Goal: Information Seeking & Learning: Find specific fact

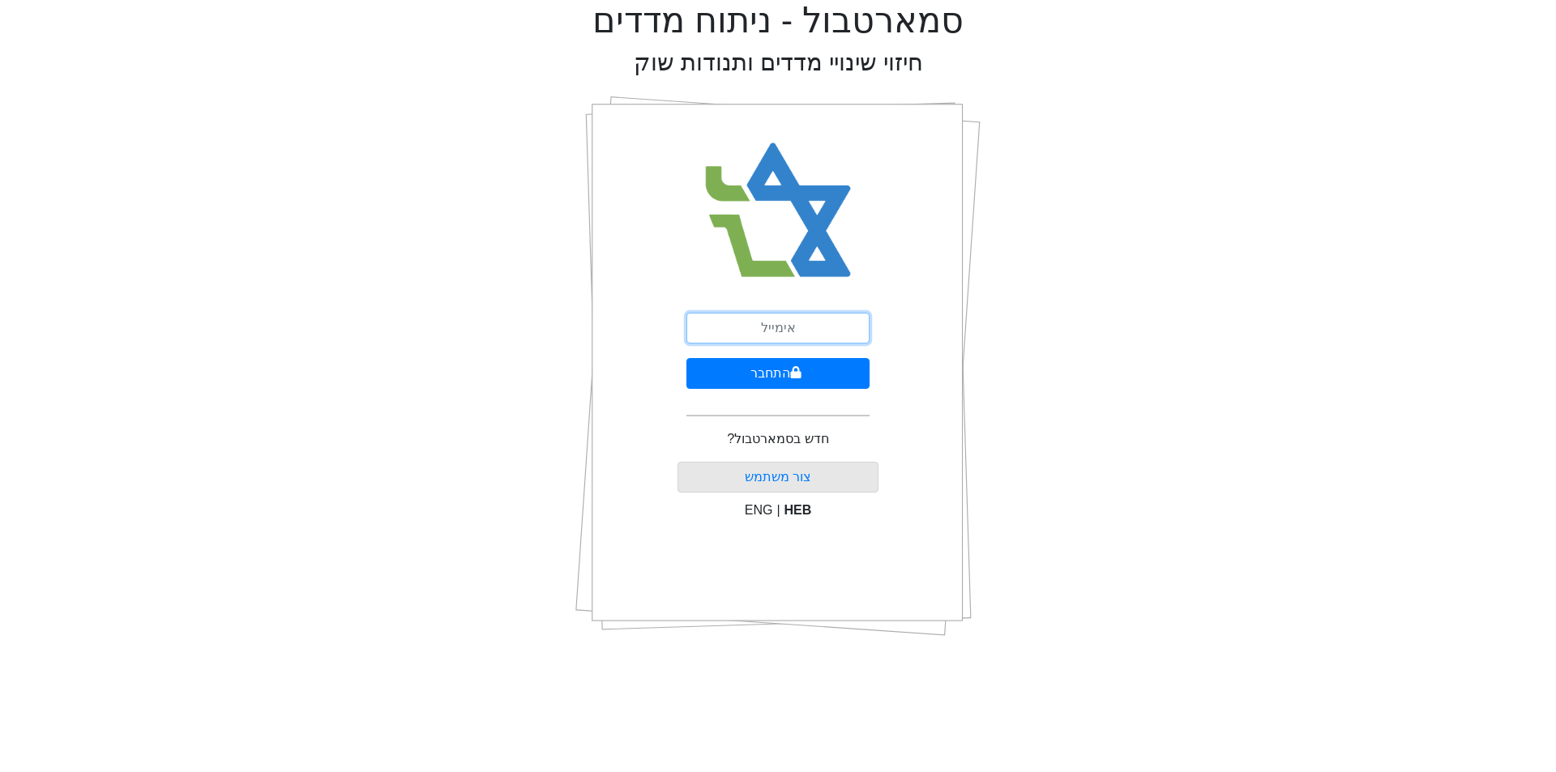
click at [833, 323] on input "email" at bounding box center [778, 328] width 183 height 31
type input "[EMAIL_ADDRESS][DOMAIN_NAME]"
click at [842, 373] on button "התחבר" at bounding box center [778, 373] width 183 height 31
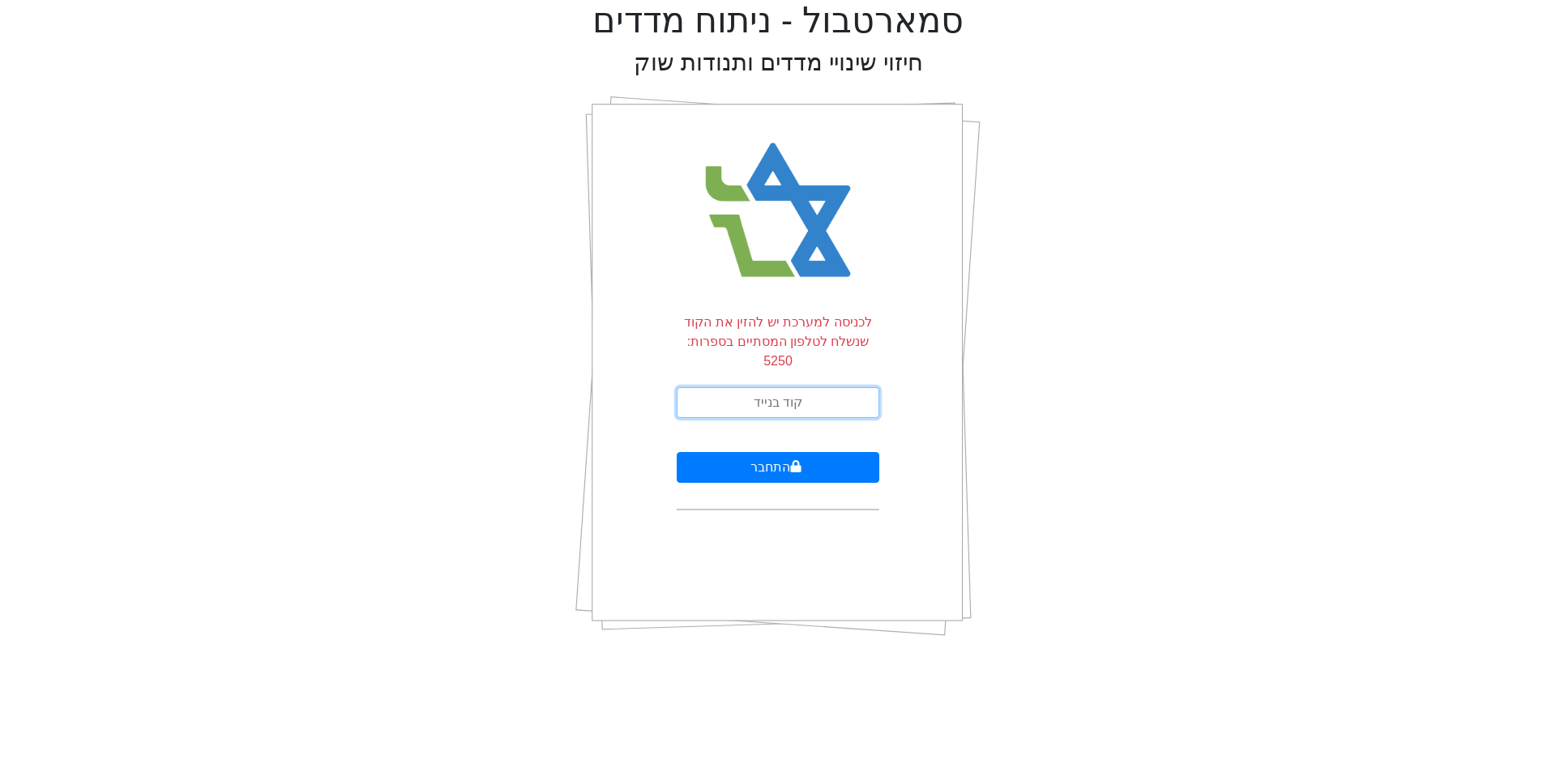
click at [841, 387] on input "text" at bounding box center [778, 402] width 203 height 31
type input "970265"
click at [677, 452] on button "התחבר" at bounding box center [778, 467] width 203 height 31
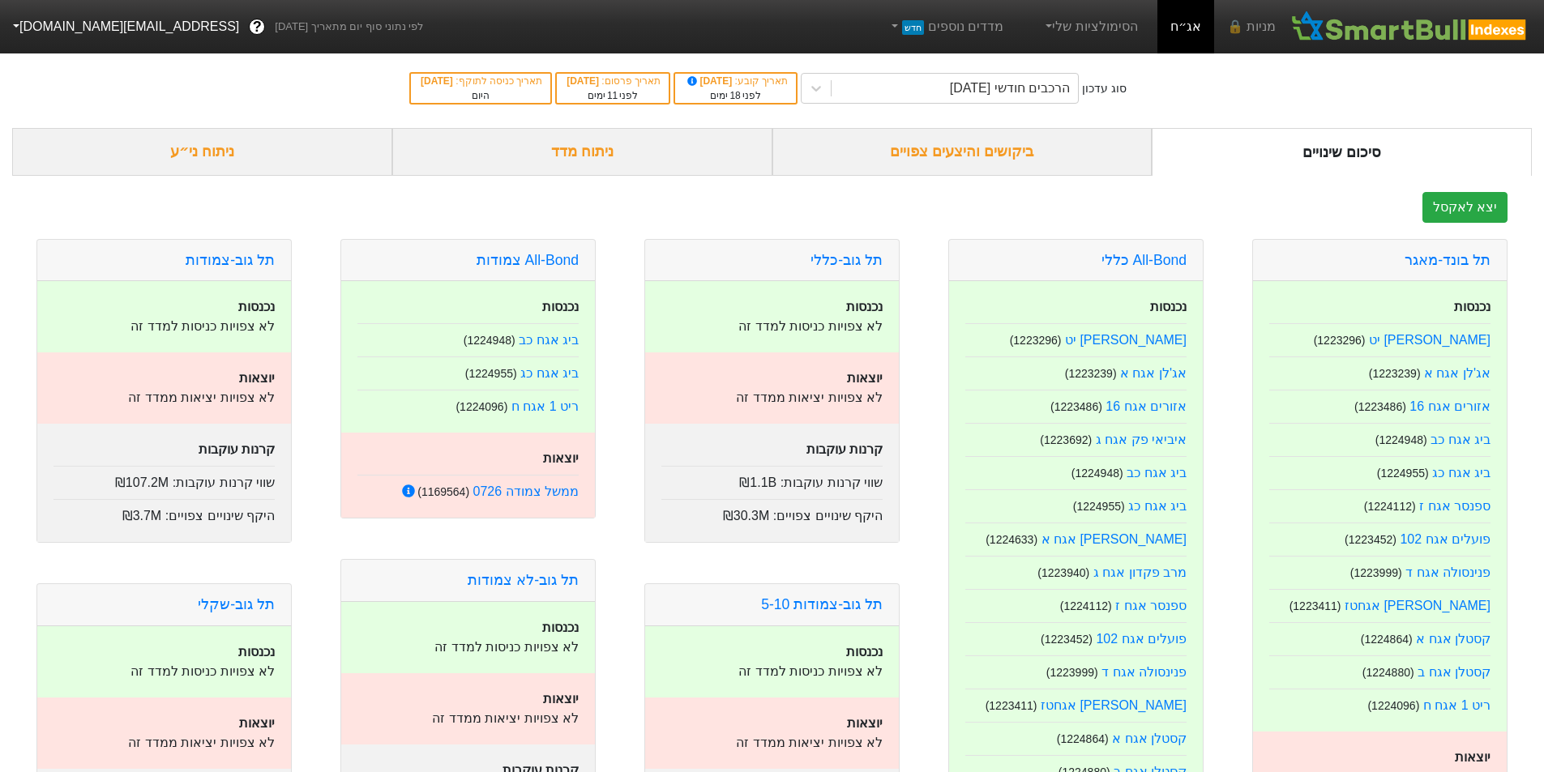
click at [983, 147] on div "ביקושים והיצעים צפויים" at bounding box center [962, 152] width 380 height 48
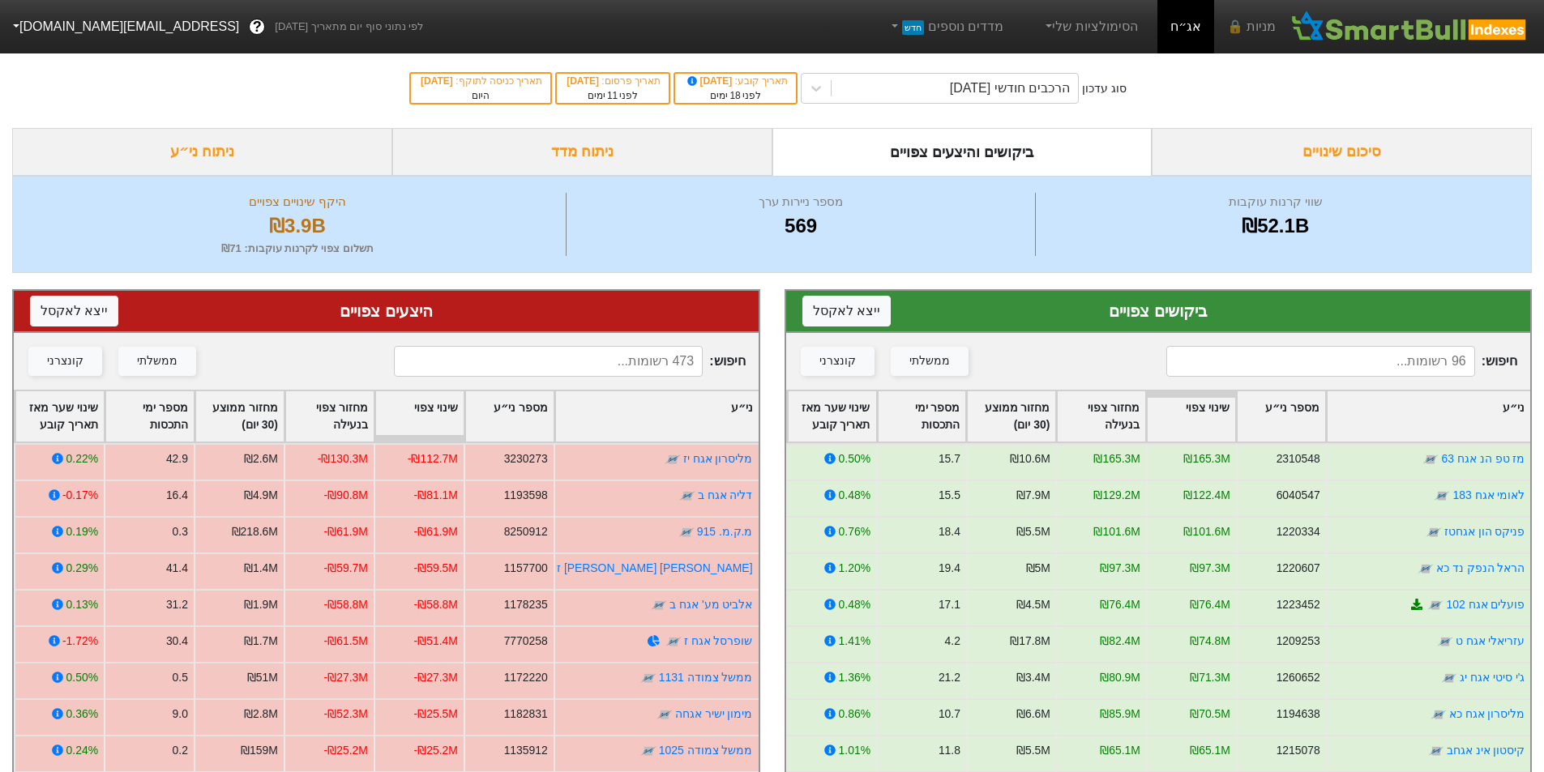
click at [1431, 362] on input at bounding box center [1320, 361] width 309 height 31
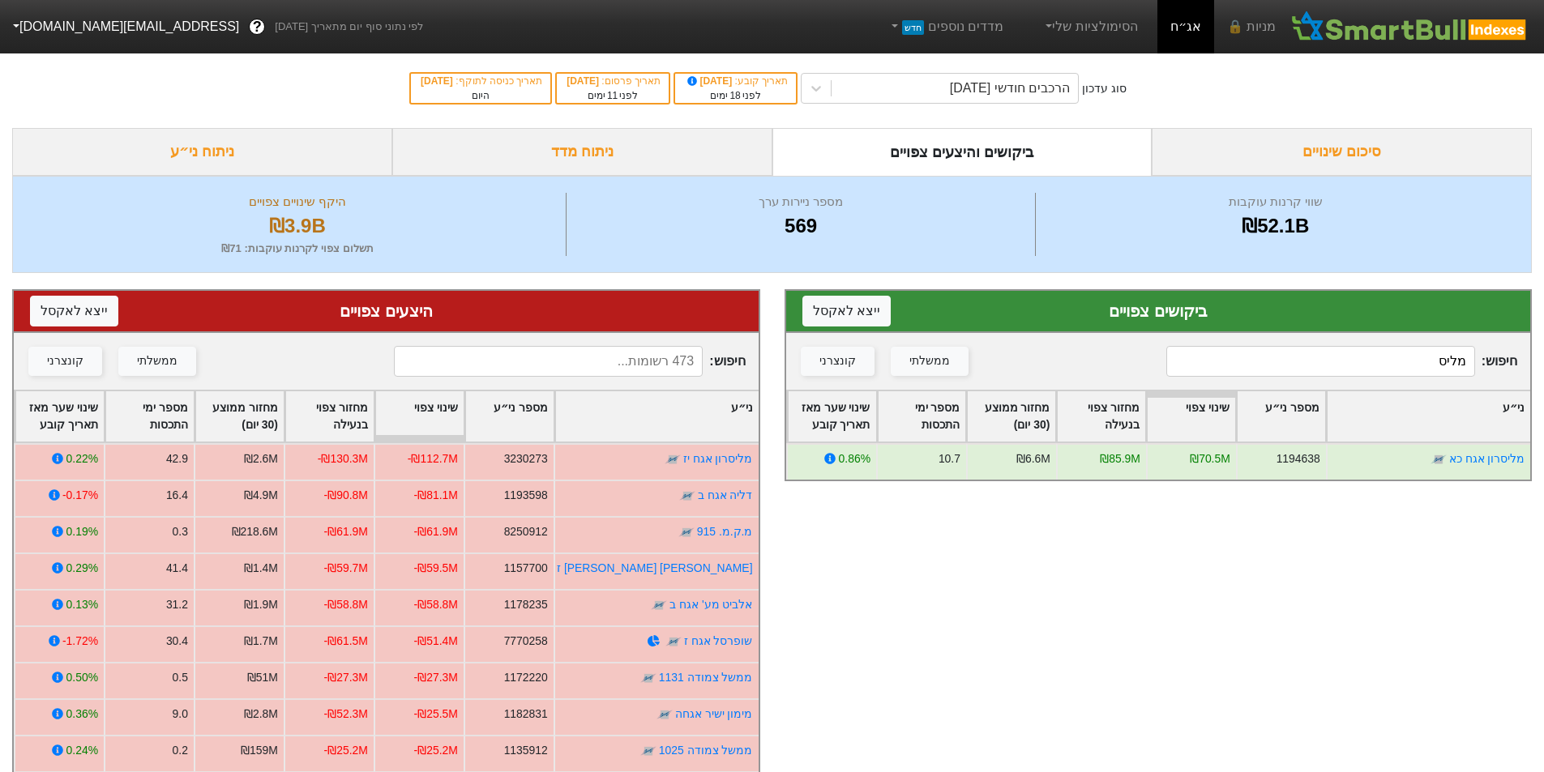
type input "מליס"
click at [657, 371] on input at bounding box center [548, 361] width 309 height 31
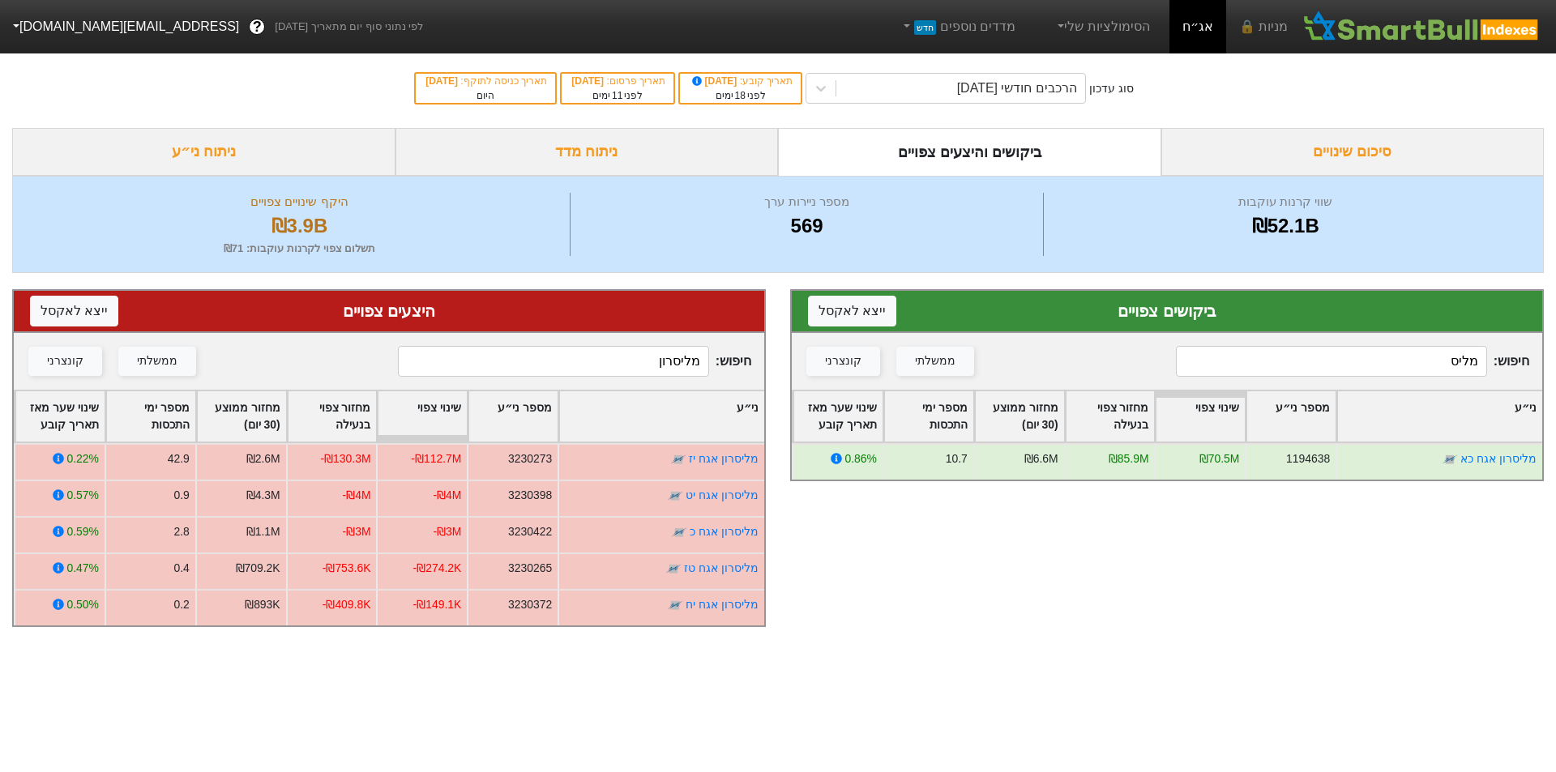
type input "מליסרון"
click at [1430, 366] on input "מליס" at bounding box center [1331, 361] width 311 height 31
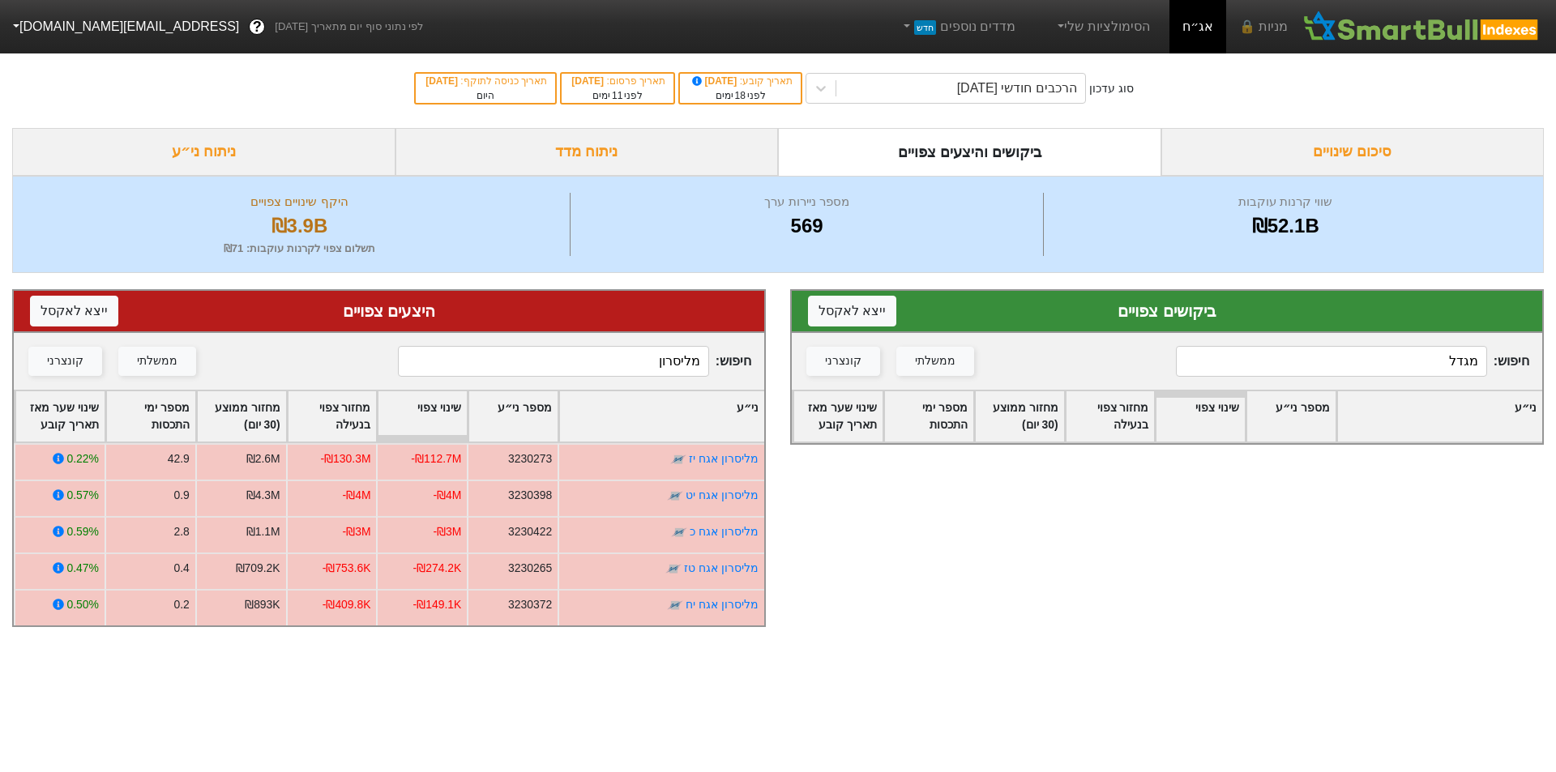
type input "מגדל"
click at [620, 366] on input "מליסרון" at bounding box center [553, 361] width 311 height 31
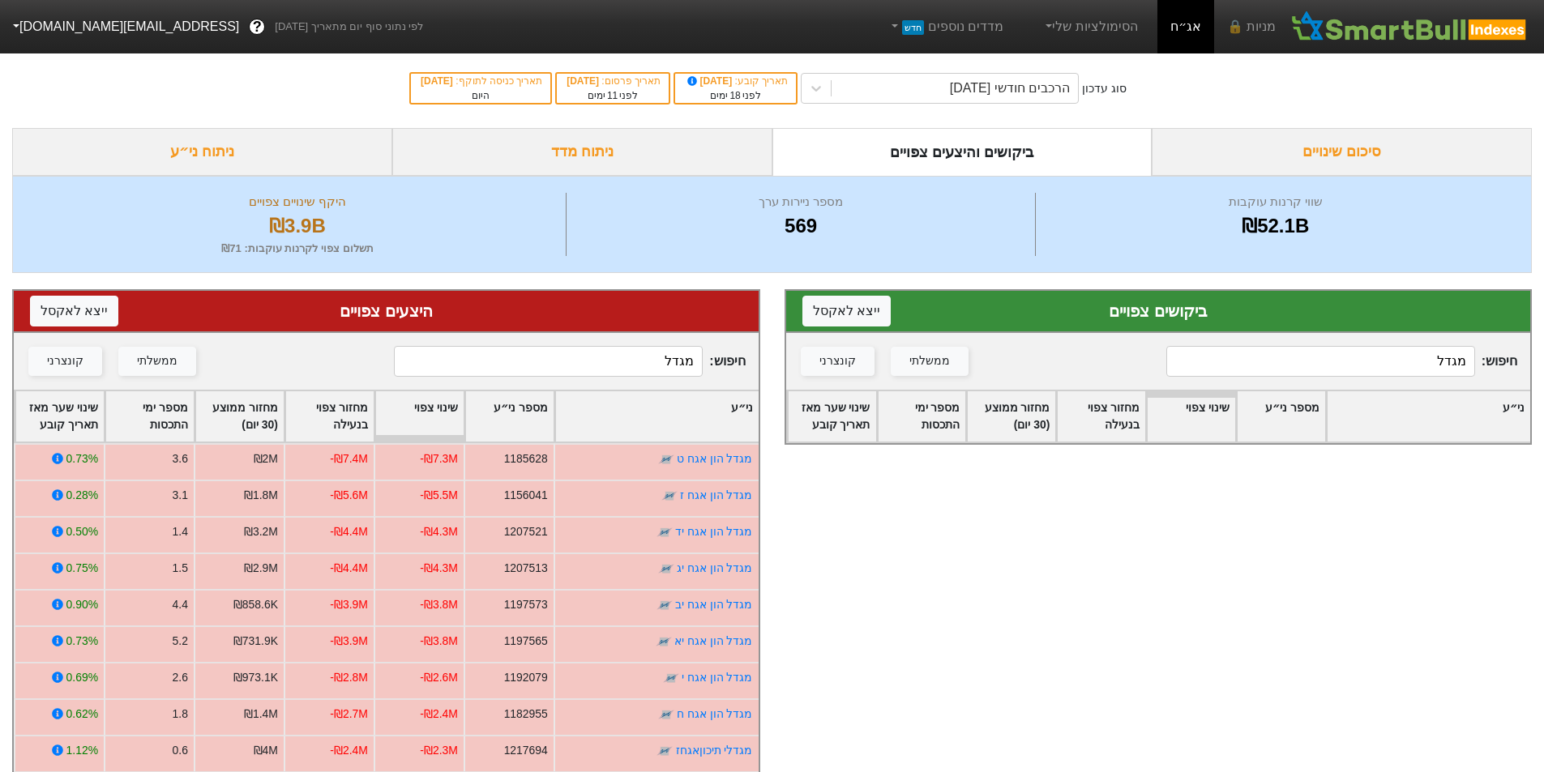
type input "מגדל"
click at [1417, 368] on input "מגדל" at bounding box center [1320, 361] width 309 height 31
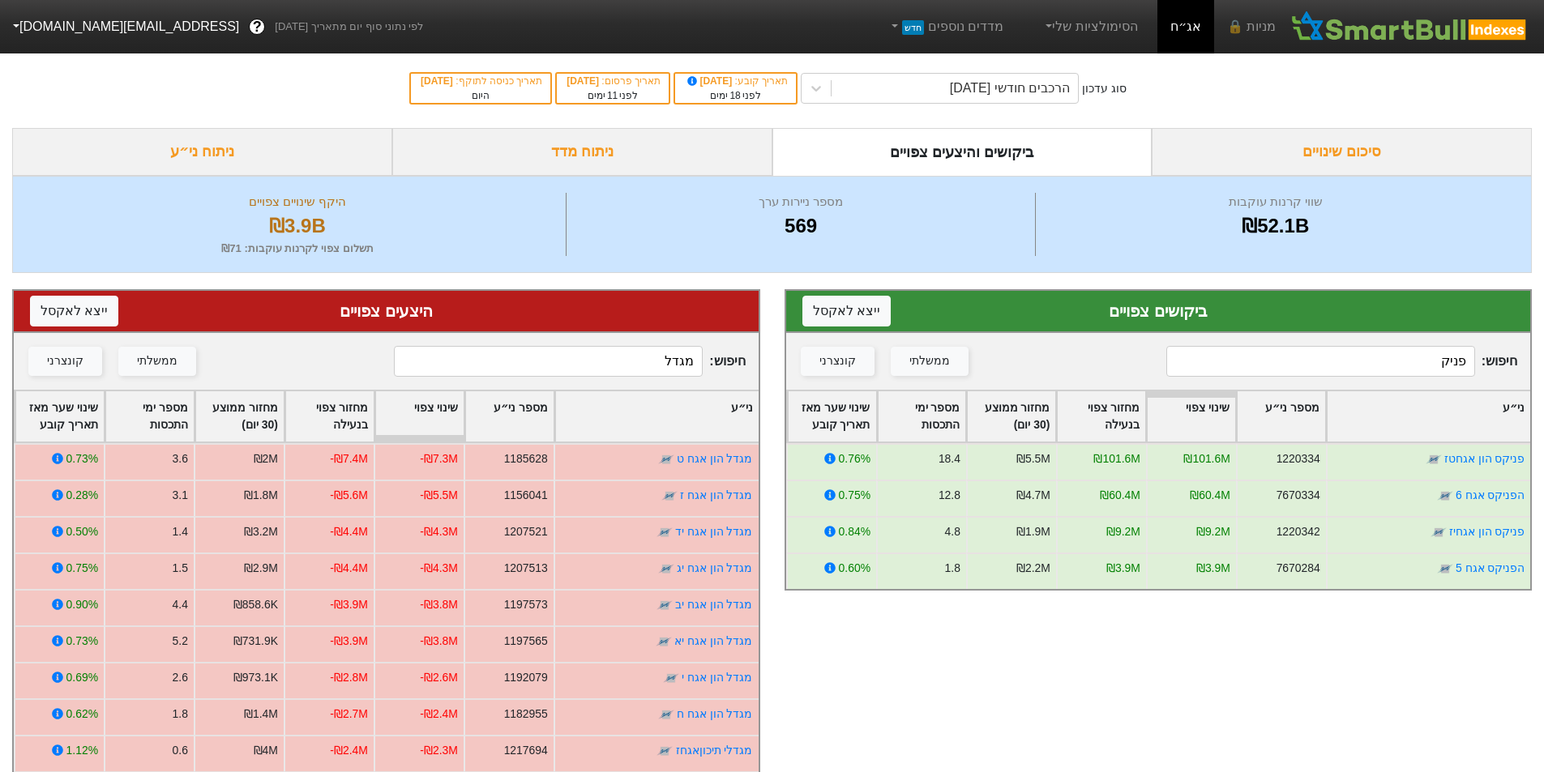
type input "פניק"
click at [664, 371] on input "מגדל" at bounding box center [548, 361] width 309 height 31
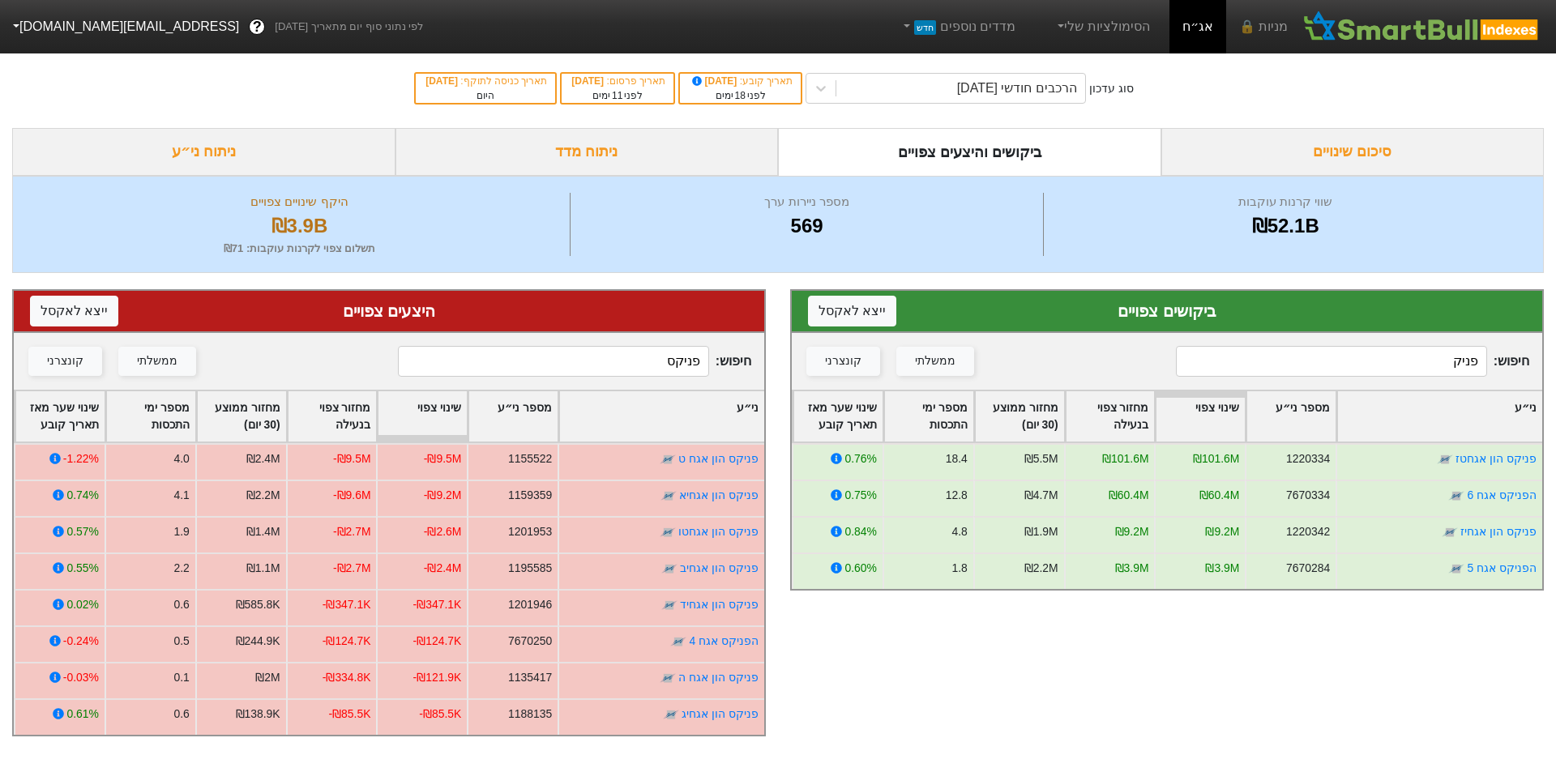
type input "פניקס"
click at [1414, 361] on input "פניק" at bounding box center [1331, 361] width 311 height 31
click at [1419, 361] on input "פניק" at bounding box center [1331, 361] width 311 height 31
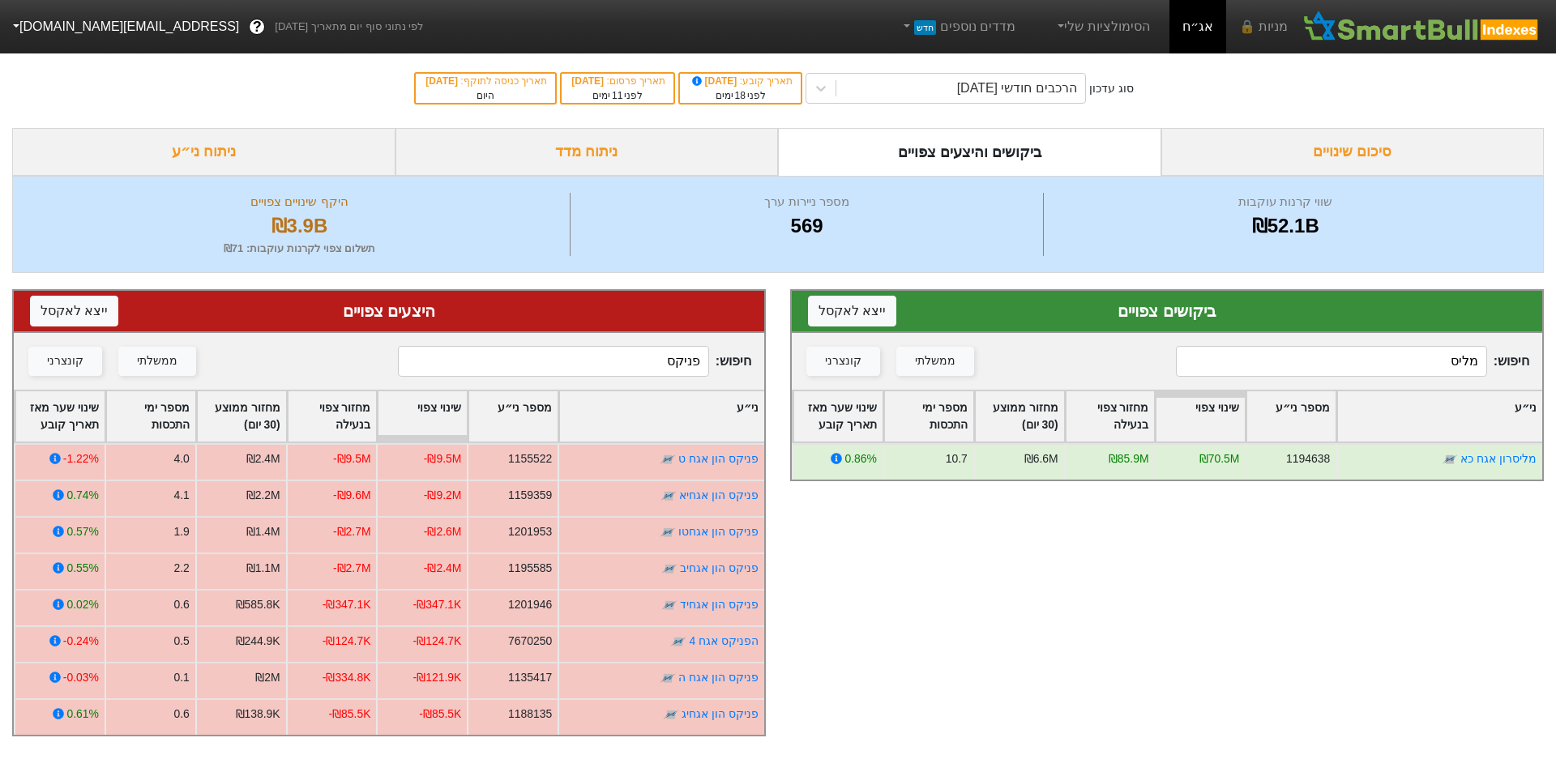
type input "מליס"
click at [647, 368] on input "פניקס" at bounding box center [553, 361] width 311 height 31
click at [650, 368] on input "פניקס" at bounding box center [553, 361] width 311 height 31
drag, startPoint x: 657, startPoint y: 367, endPoint x: 803, endPoint y: 367, distance: 146.7
click at [803, 367] on div "ביקושים צפויים ייצא ל אקסל חיפוש : [PERSON_NAME] ממשלתי קונצרני ני״ע מספר ני״ע …" at bounding box center [778, 513] width 1556 height 480
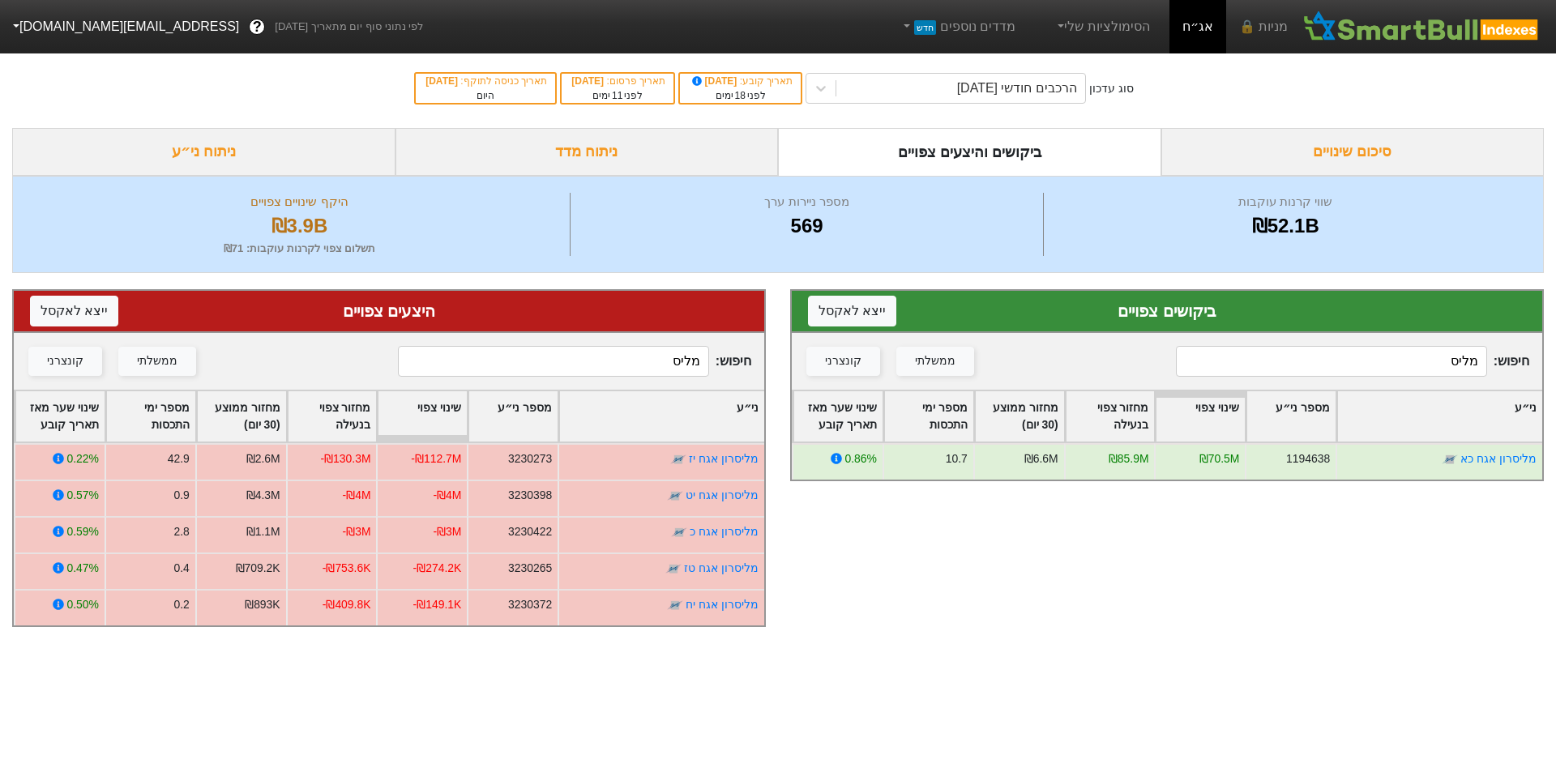
type input "מליס"
click at [1436, 364] on input "מליס" at bounding box center [1331, 361] width 311 height 31
click at [1412, 365] on input "מליס" at bounding box center [1331, 361] width 311 height 31
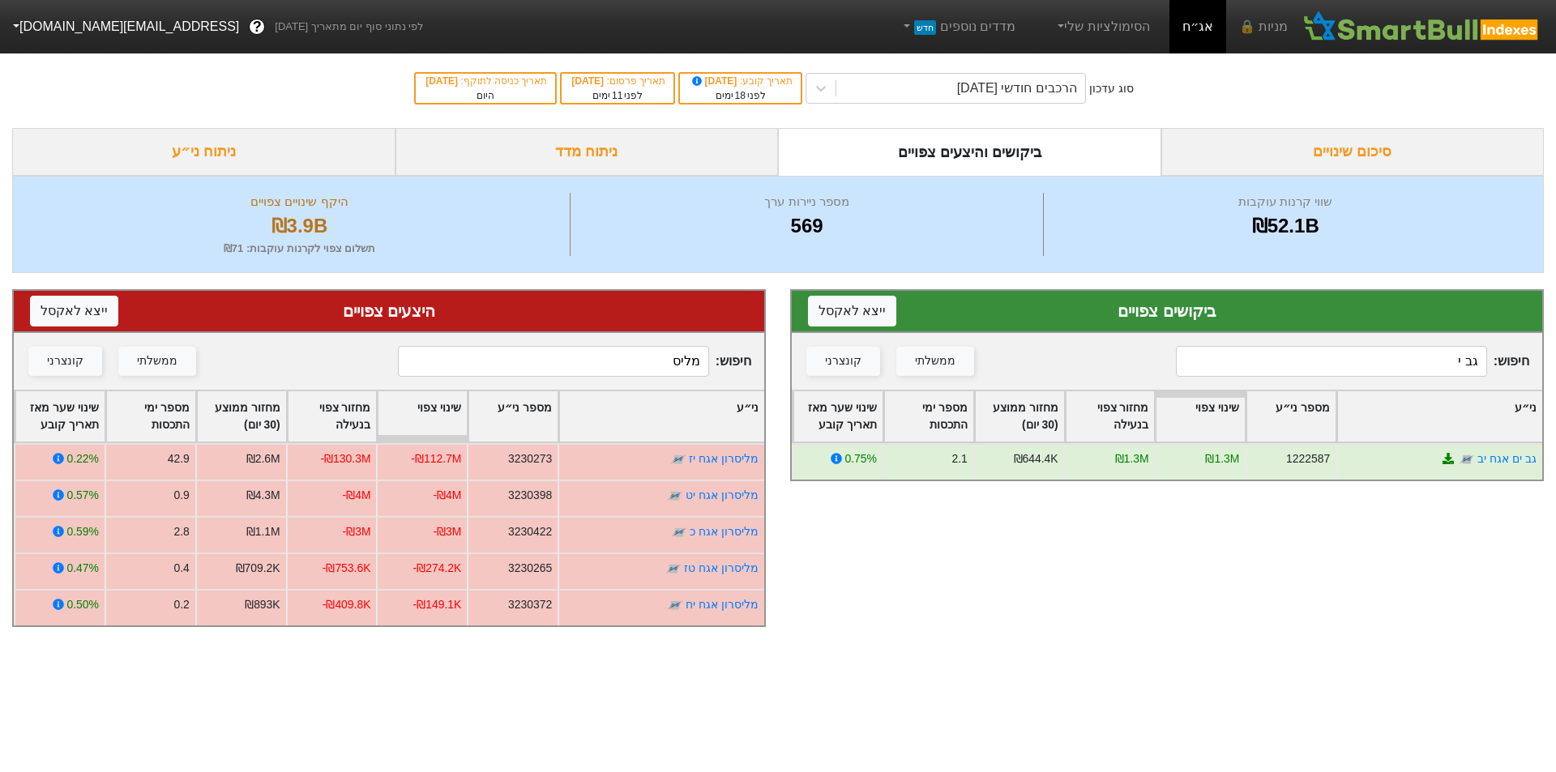
click at [1425, 365] on input "גב י" at bounding box center [1331, 361] width 311 height 31
click at [1427, 367] on input "גב י" at bounding box center [1331, 361] width 311 height 31
type input "אפ"
click at [667, 369] on input "מליס" at bounding box center [553, 361] width 311 height 31
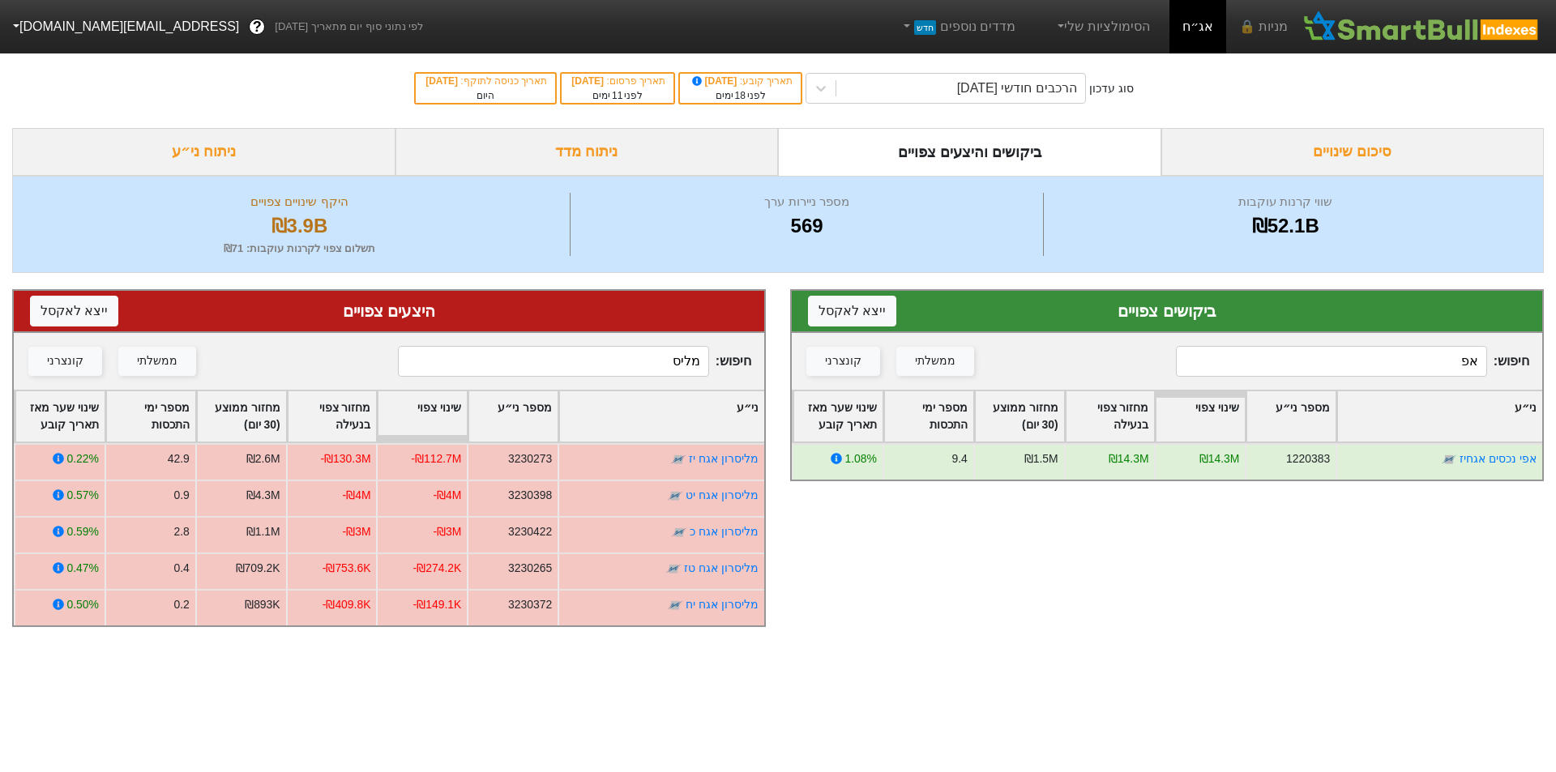
click at [665, 369] on input "מליס" at bounding box center [553, 361] width 311 height 31
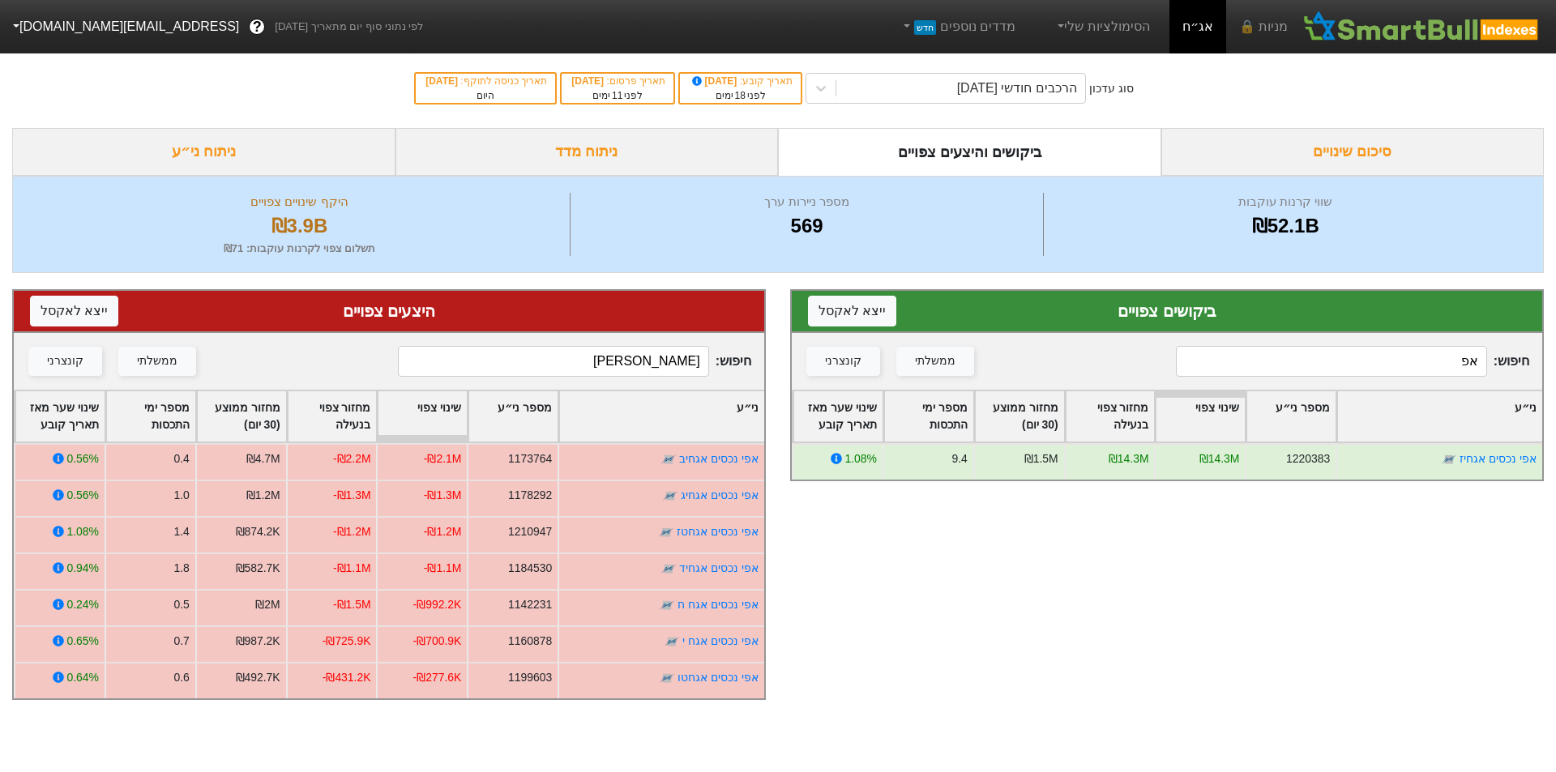
click at [670, 369] on input "[PERSON_NAME]" at bounding box center [553, 361] width 311 height 31
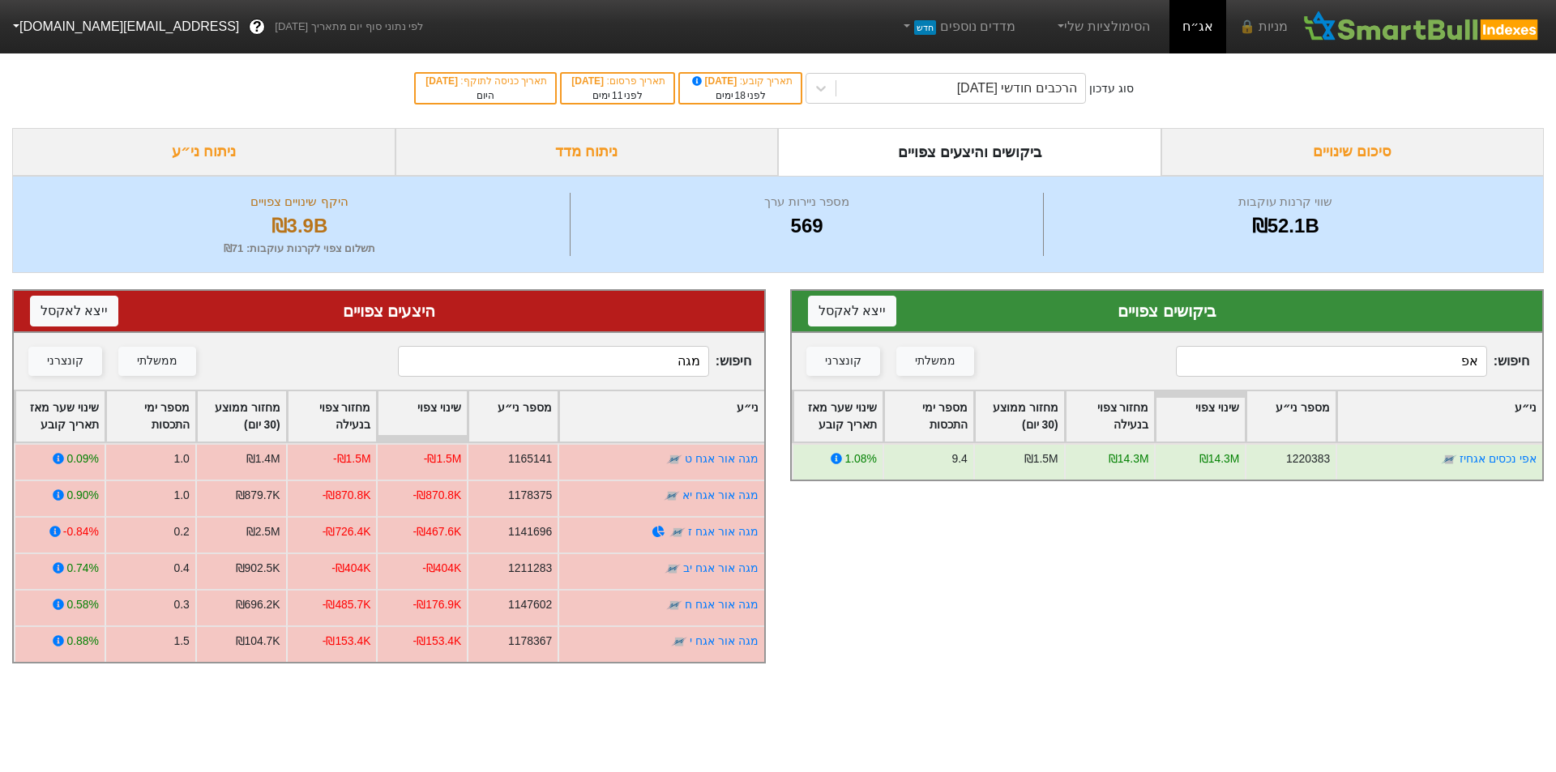
type input "מגה"
click at [1397, 357] on input "אפ" at bounding box center [1331, 361] width 311 height 31
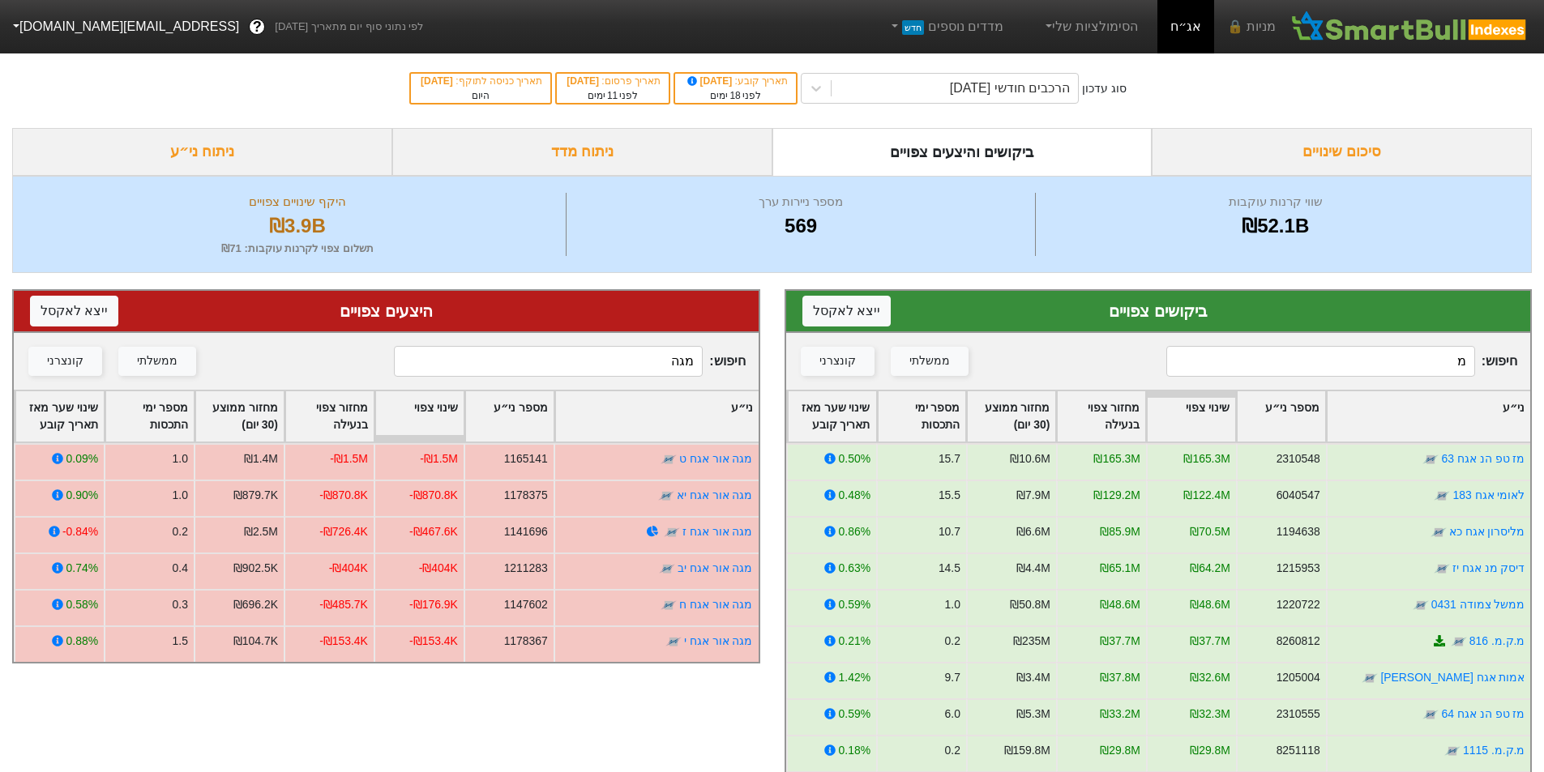
type input "מ"
click at [650, 366] on input "מגה" at bounding box center [548, 361] width 309 height 31
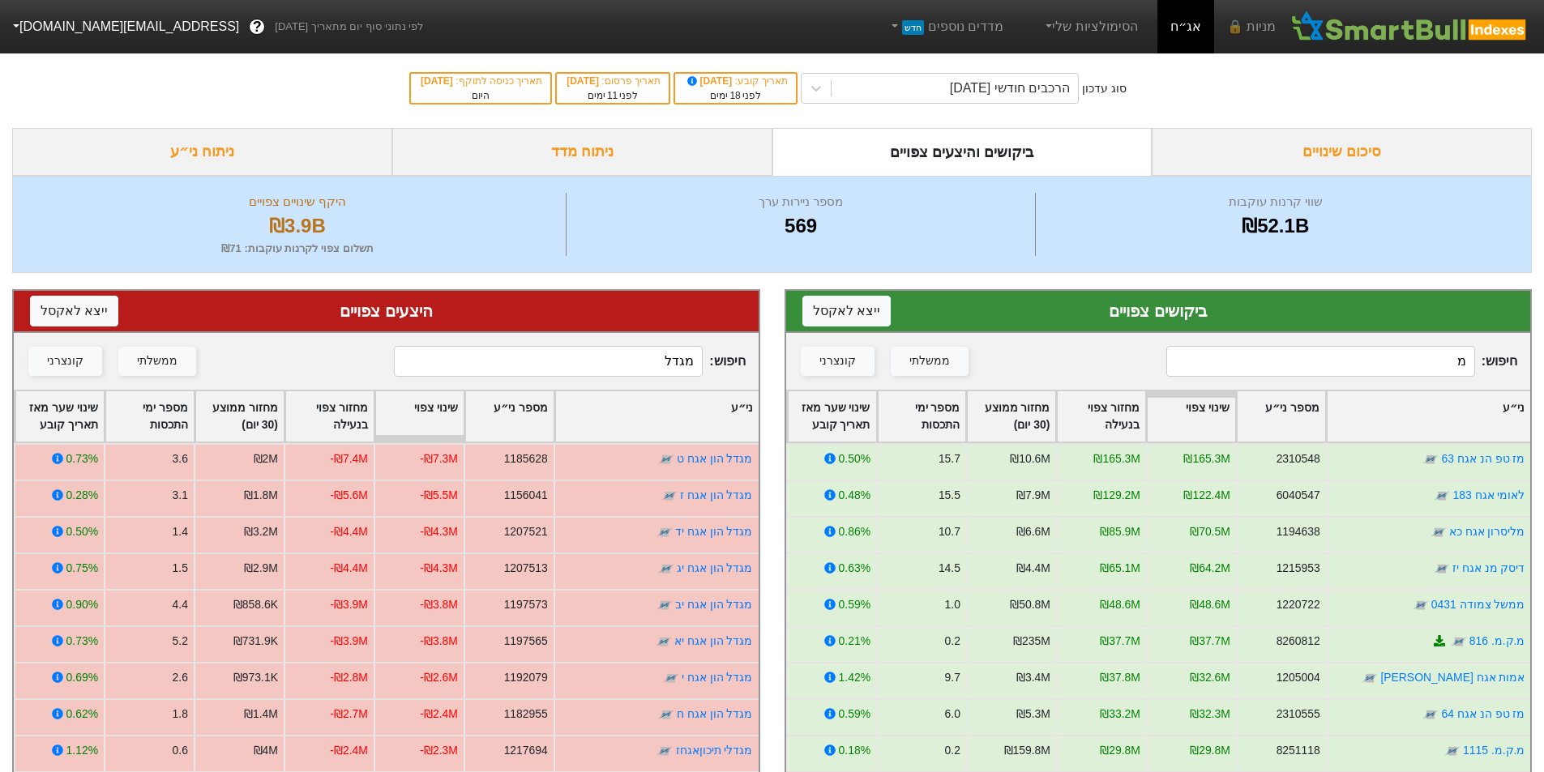
type input "מגדל"
click at [1387, 370] on input "מ" at bounding box center [1320, 361] width 309 height 31
click at [1388, 370] on input "מ" at bounding box center [1320, 361] width 309 height 31
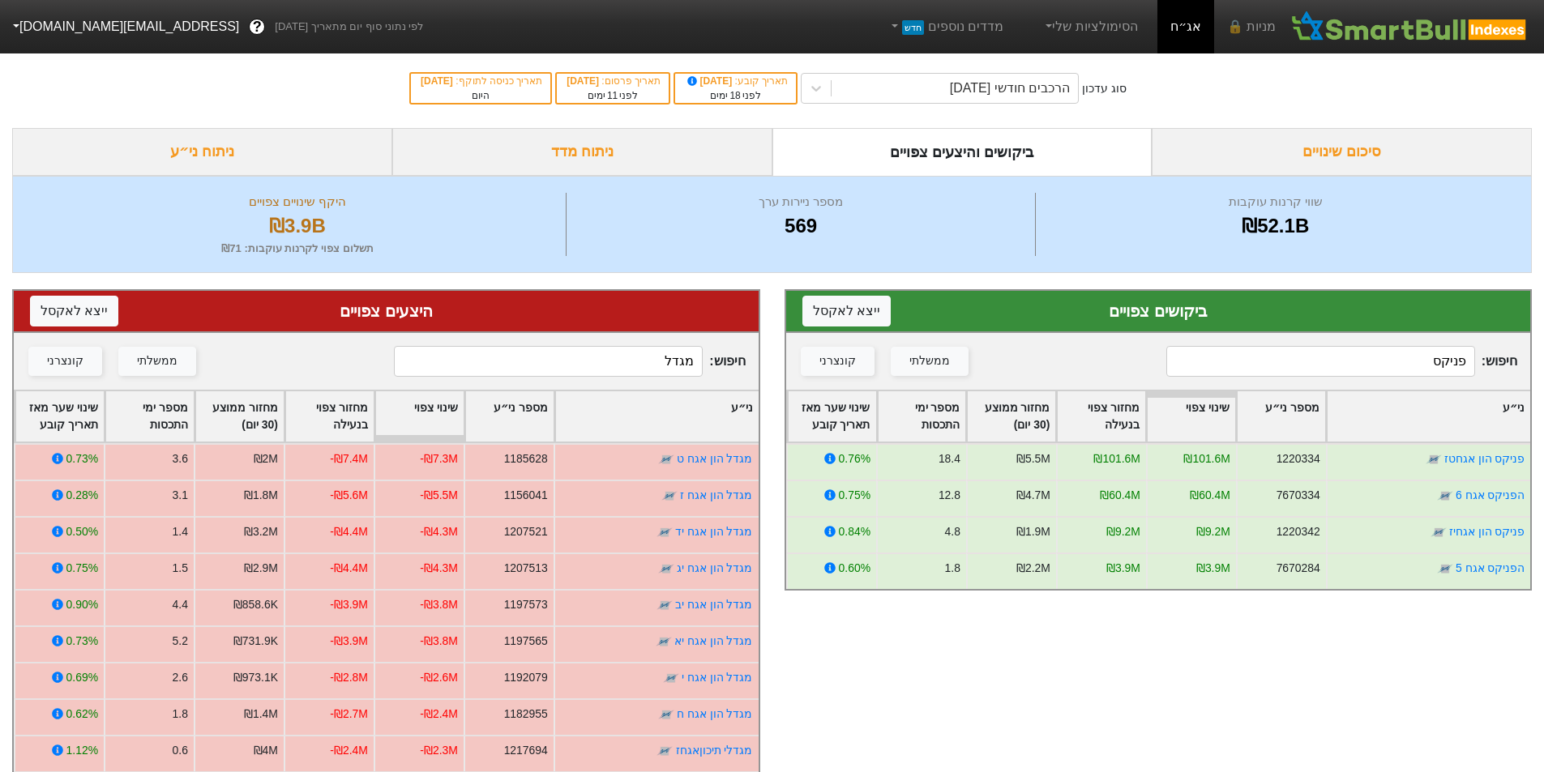
type input "פניקס"
click at [655, 359] on input "מגדל" at bounding box center [548, 361] width 309 height 31
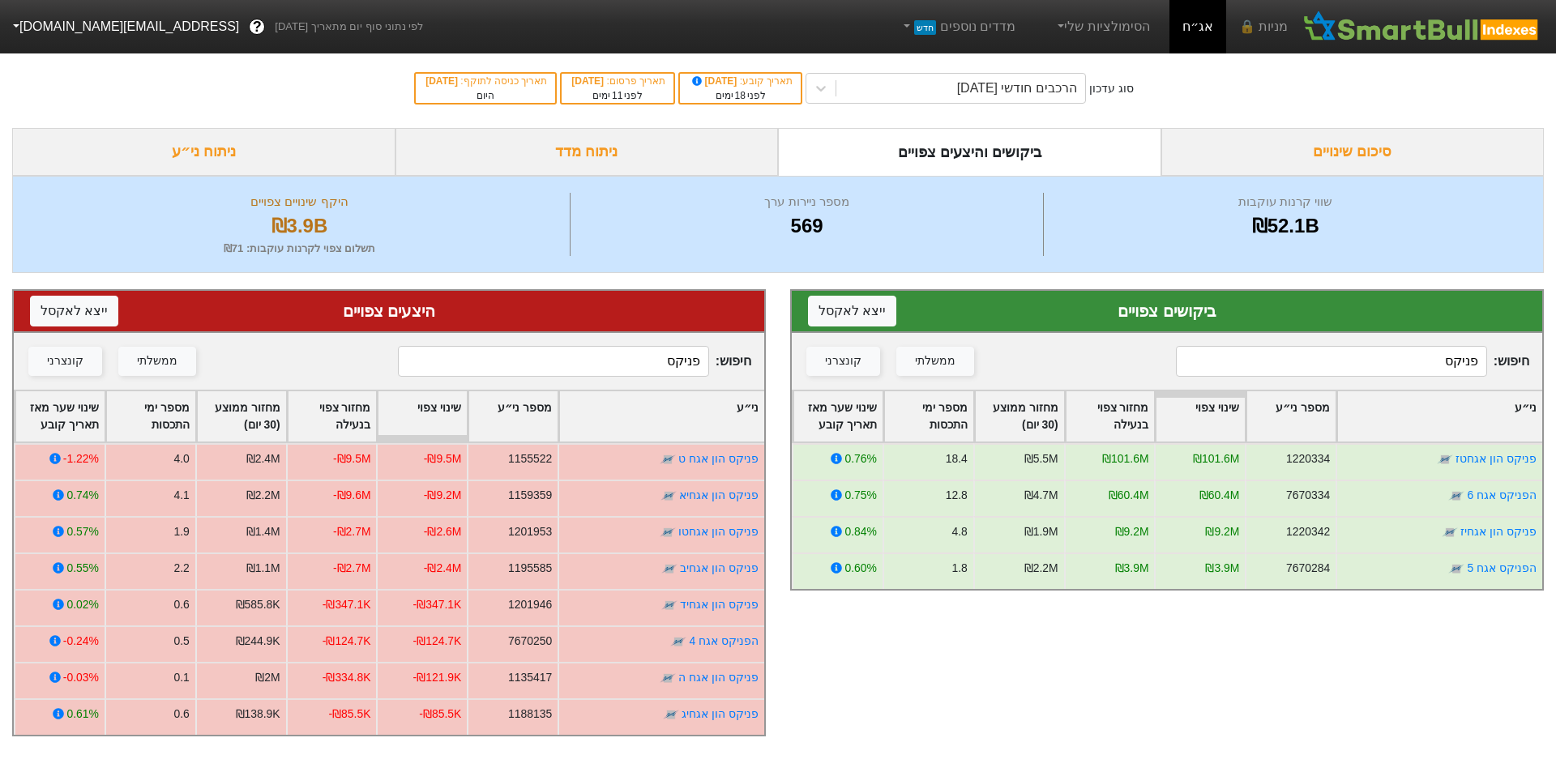
click at [631, 362] on input "פניקס" at bounding box center [553, 361] width 311 height 31
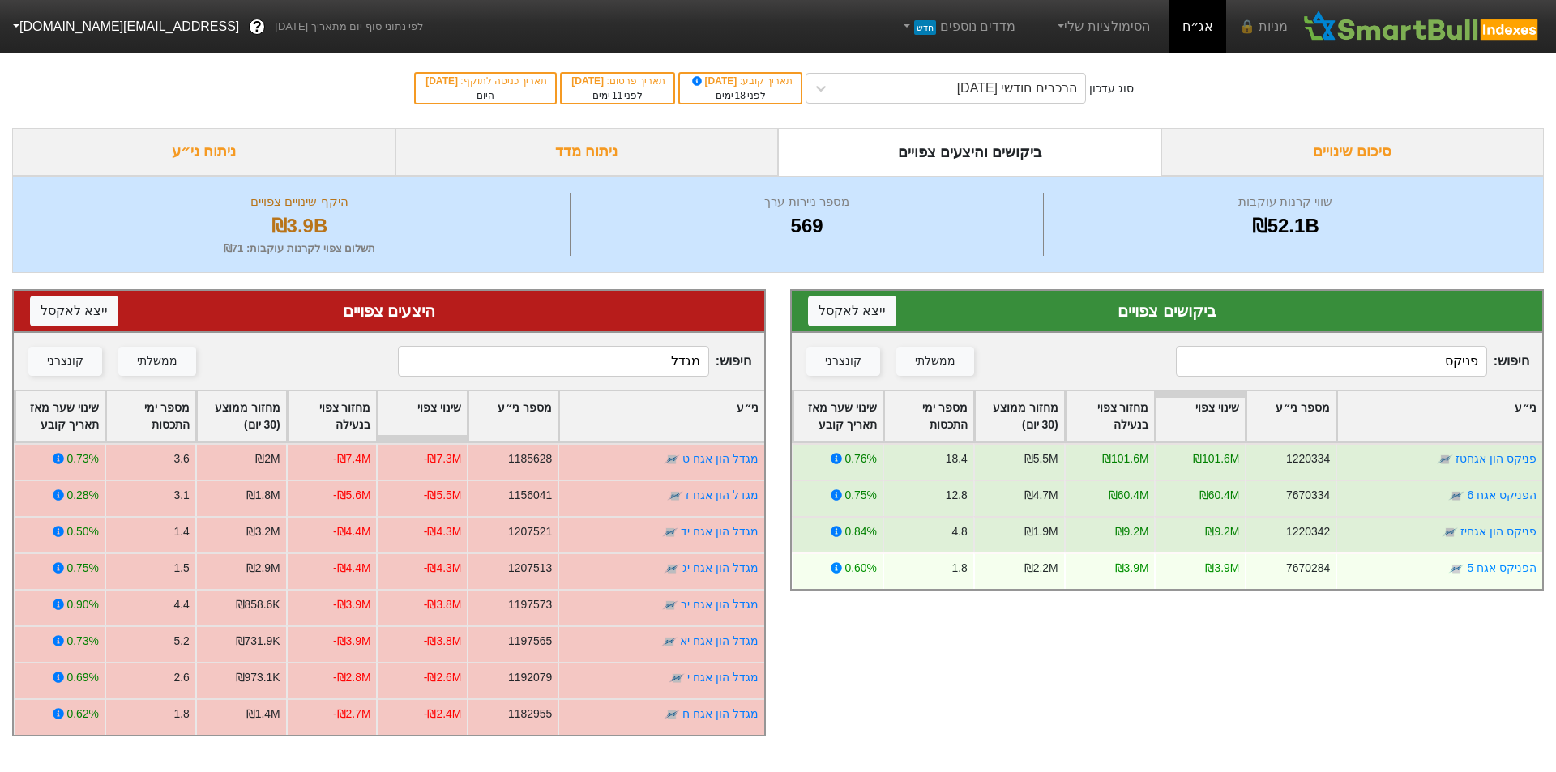
type input "מגדל"
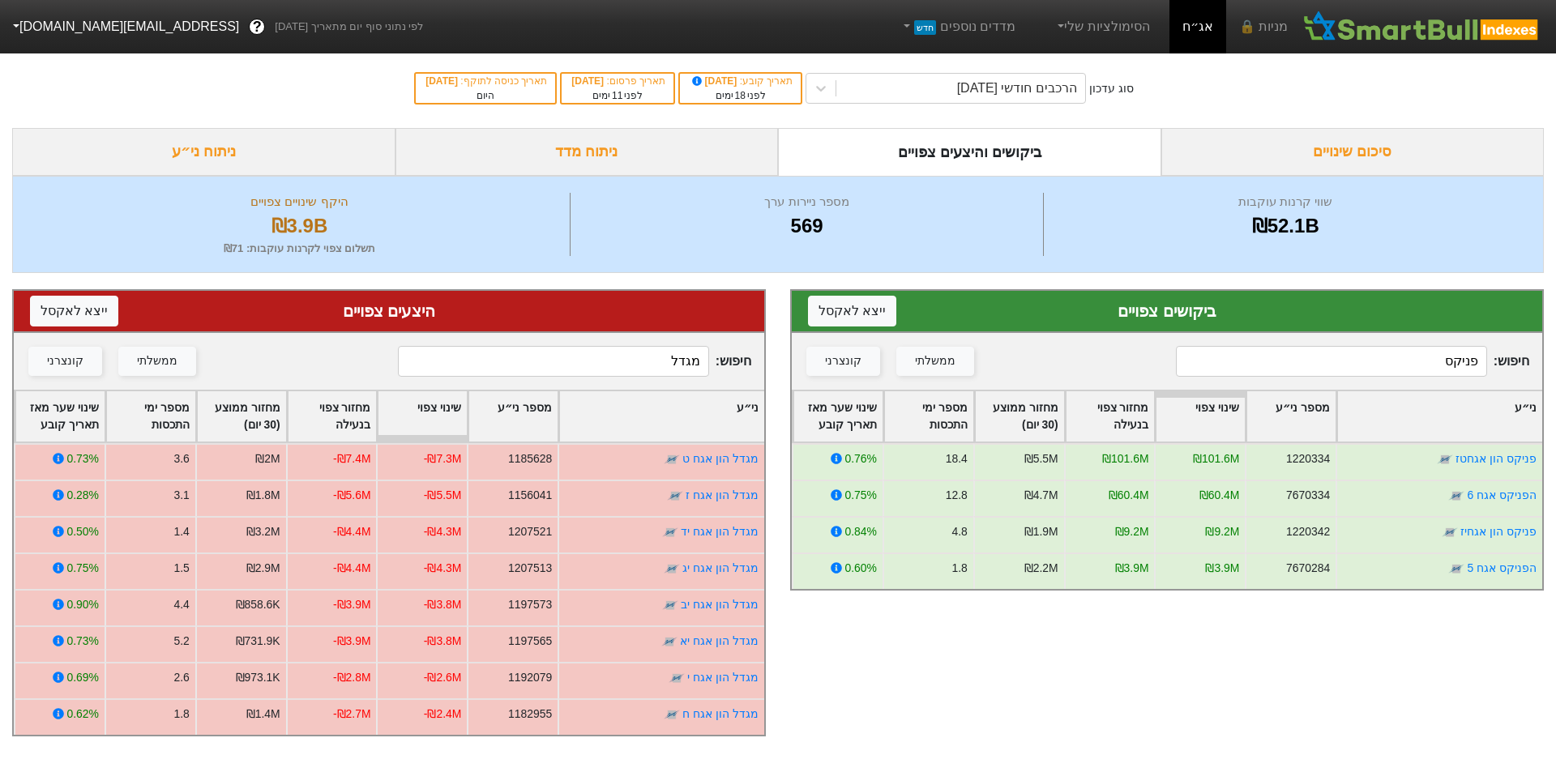
click at [1435, 370] on input "פניקס" at bounding box center [1331, 361] width 311 height 31
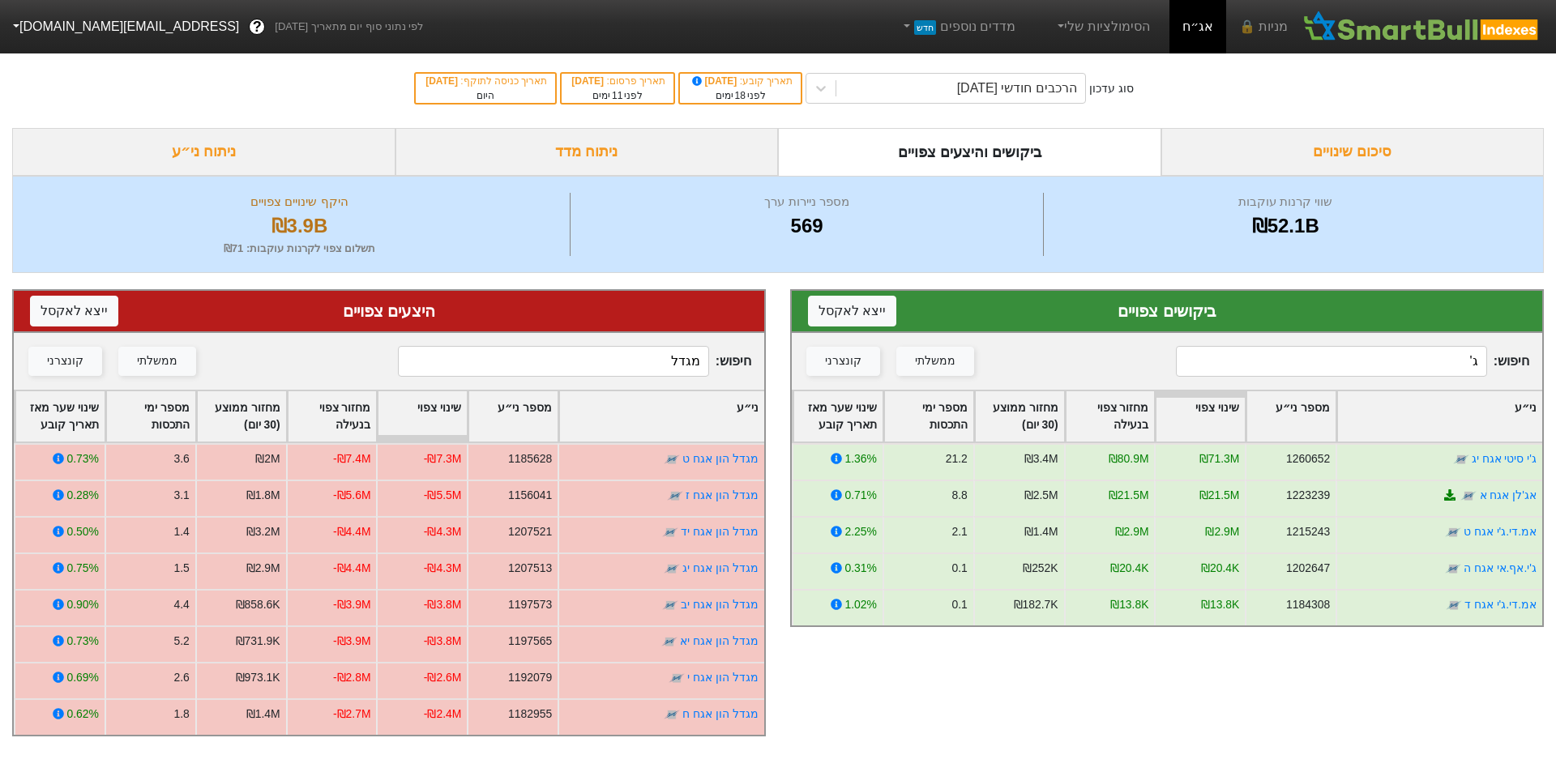
type input "ג'"
click at [642, 356] on input "מגדל" at bounding box center [553, 361] width 311 height 31
click at [643, 357] on input "מגדל" at bounding box center [553, 361] width 311 height 31
drag, startPoint x: 643, startPoint y: 357, endPoint x: 672, endPoint y: 360, distance: 29.4
click at [672, 360] on input "מגדל" at bounding box center [553, 361] width 311 height 31
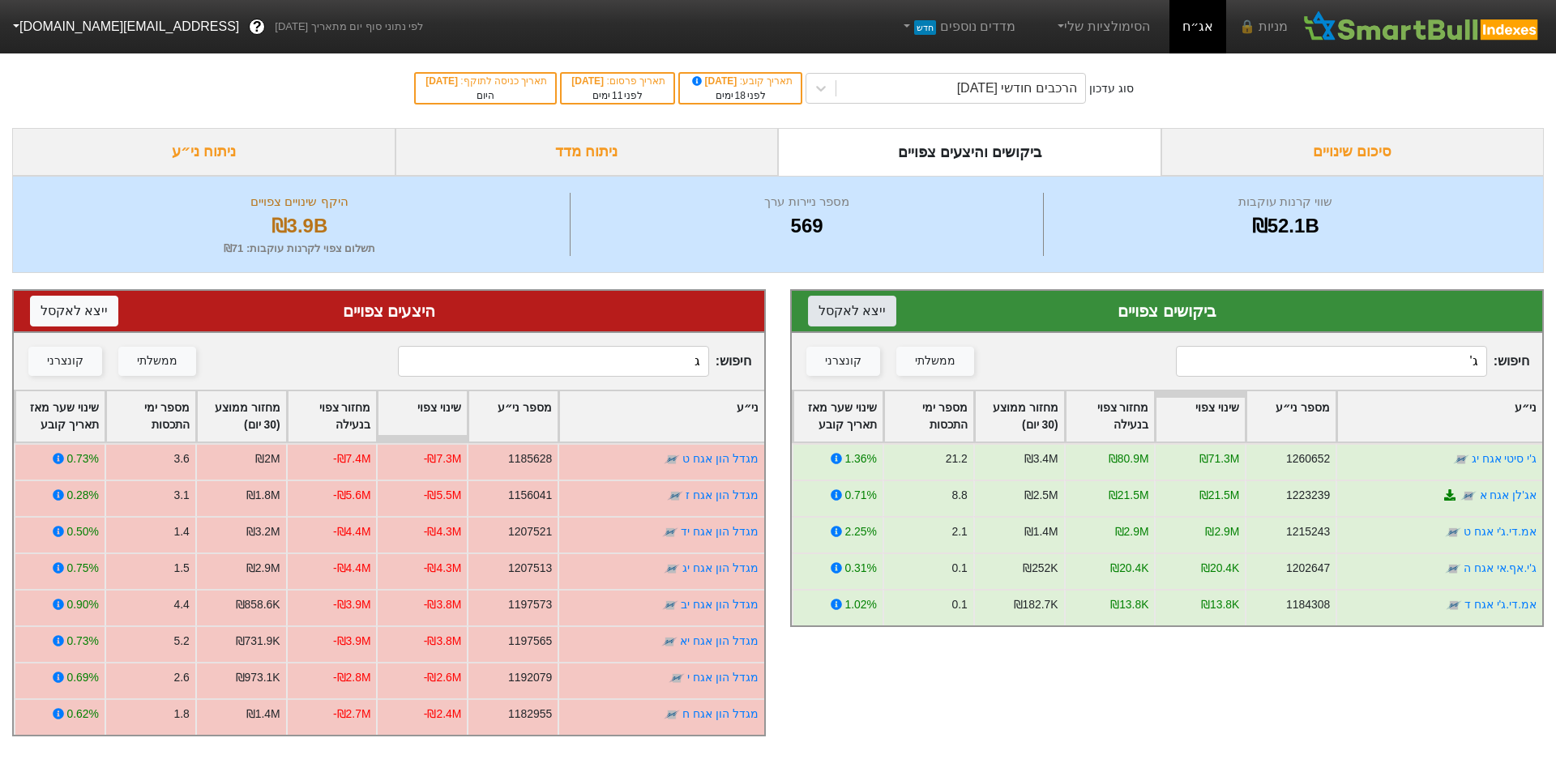
type input "ג'"
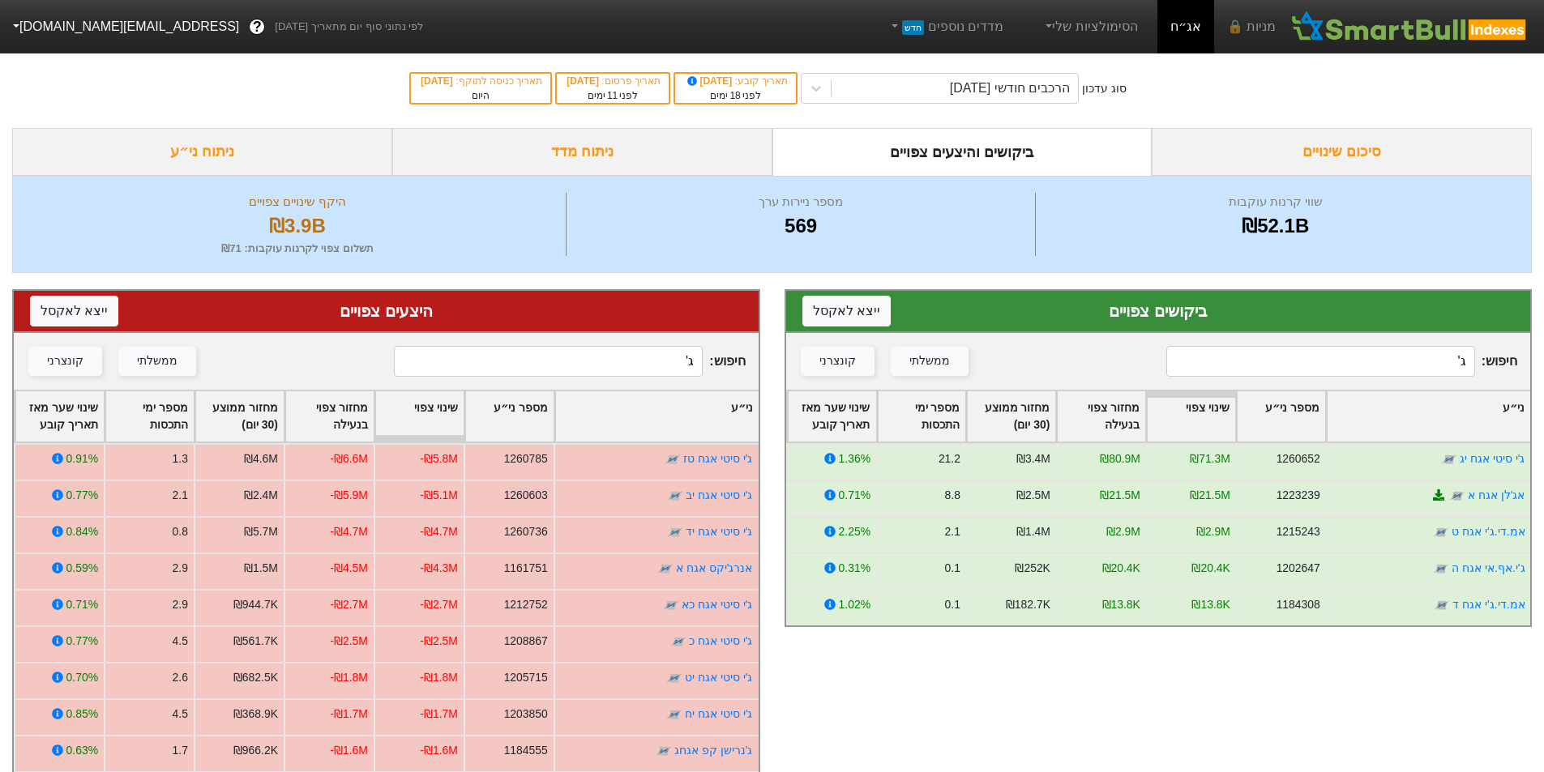
click at [661, 370] on input "ג'" at bounding box center [548, 361] width 309 height 31
click at [663, 368] on input "ג'" at bounding box center [548, 361] width 309 height 31
click at [675, 362] on input "ג'" at bounding box center [548, 361] width 309 height 31
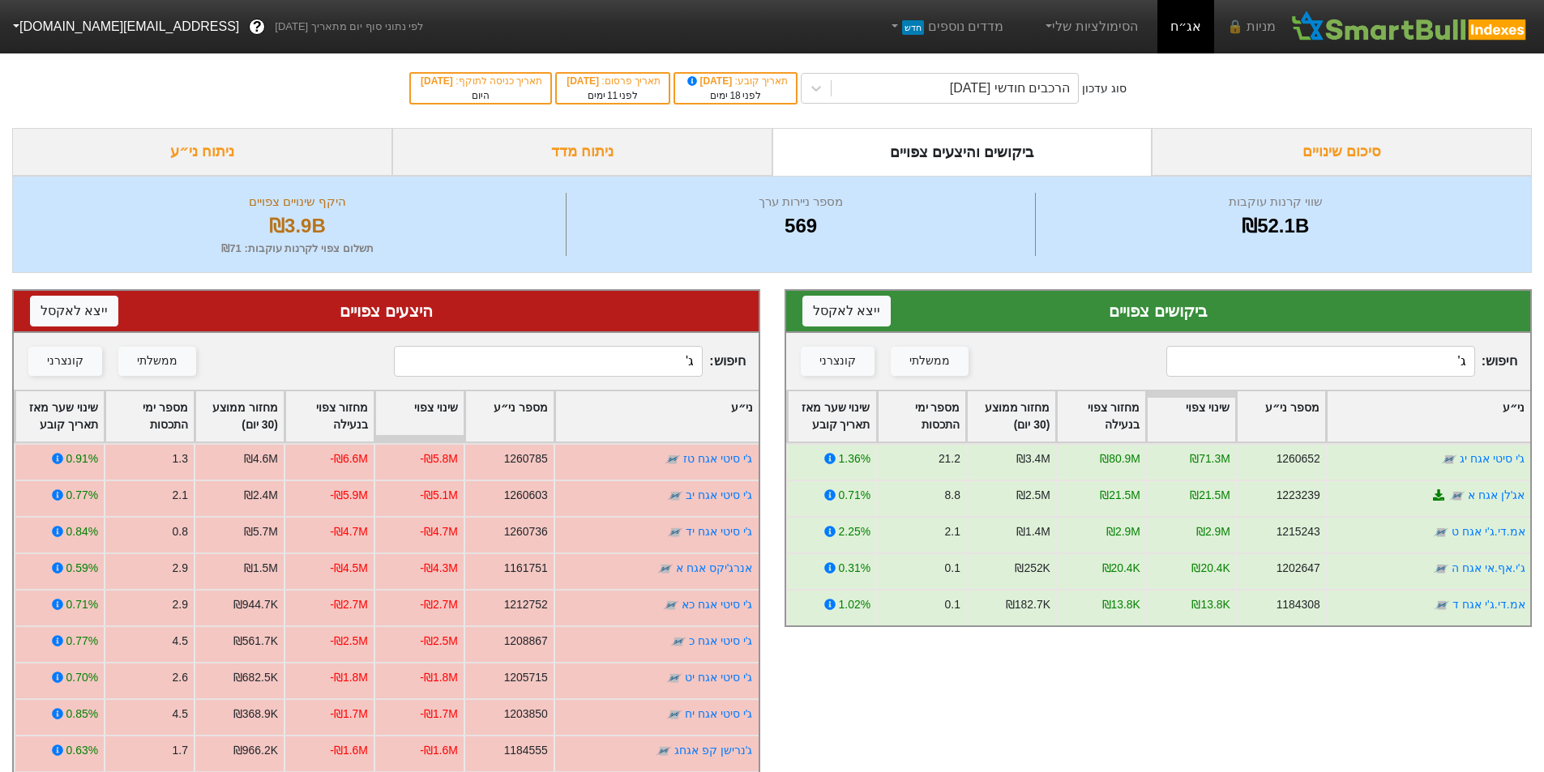
click at [675, 362] on input "ג'" at bounding box center [548, 361] width 309 height 31
click at [1422, 363] on input "ג'" at bounding box center [1320, 361] width 309 height 31
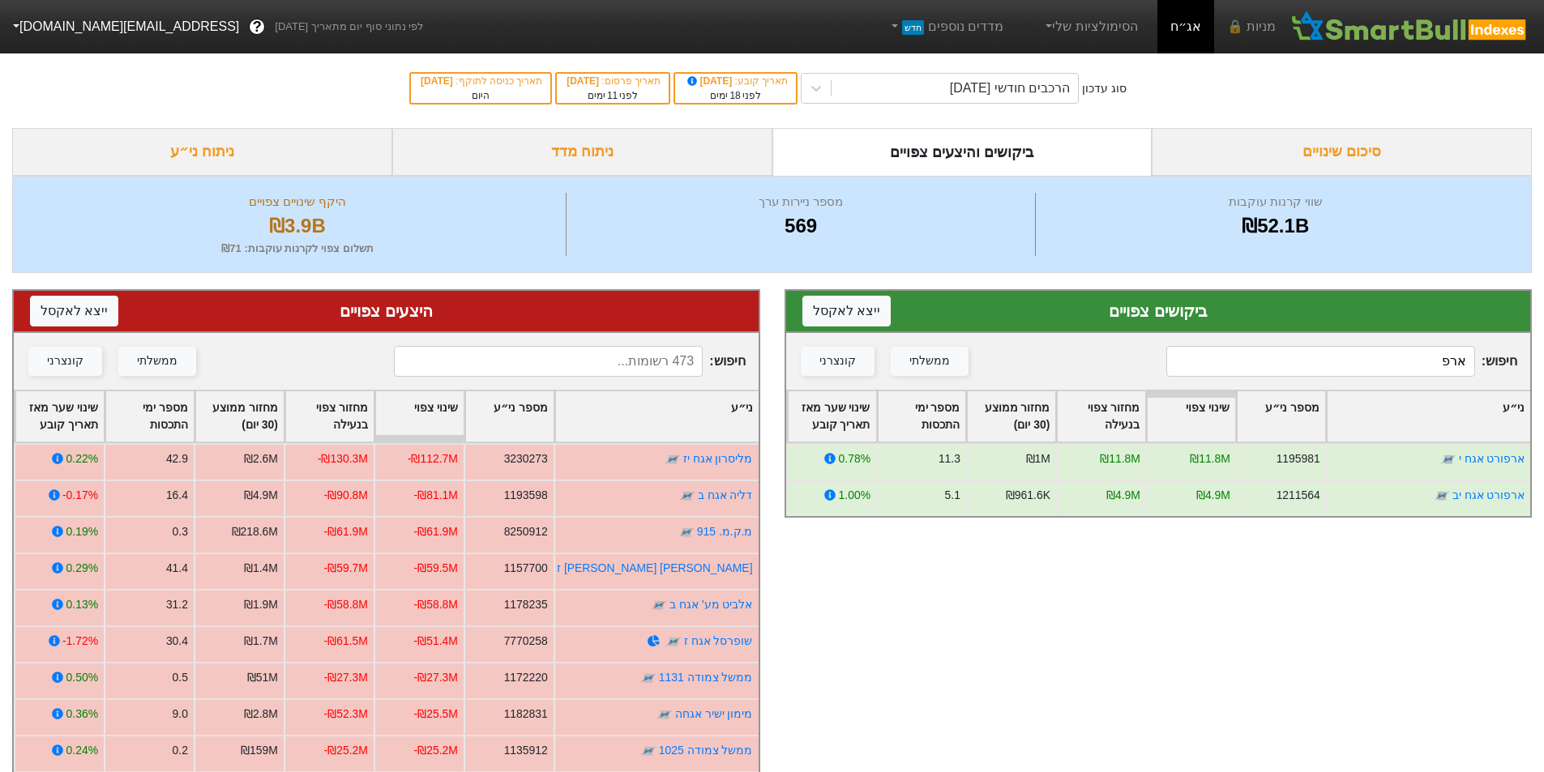
type input "ארפ"
click at [617, 364] on input at bounding box center [548, 361] width 309 height 31
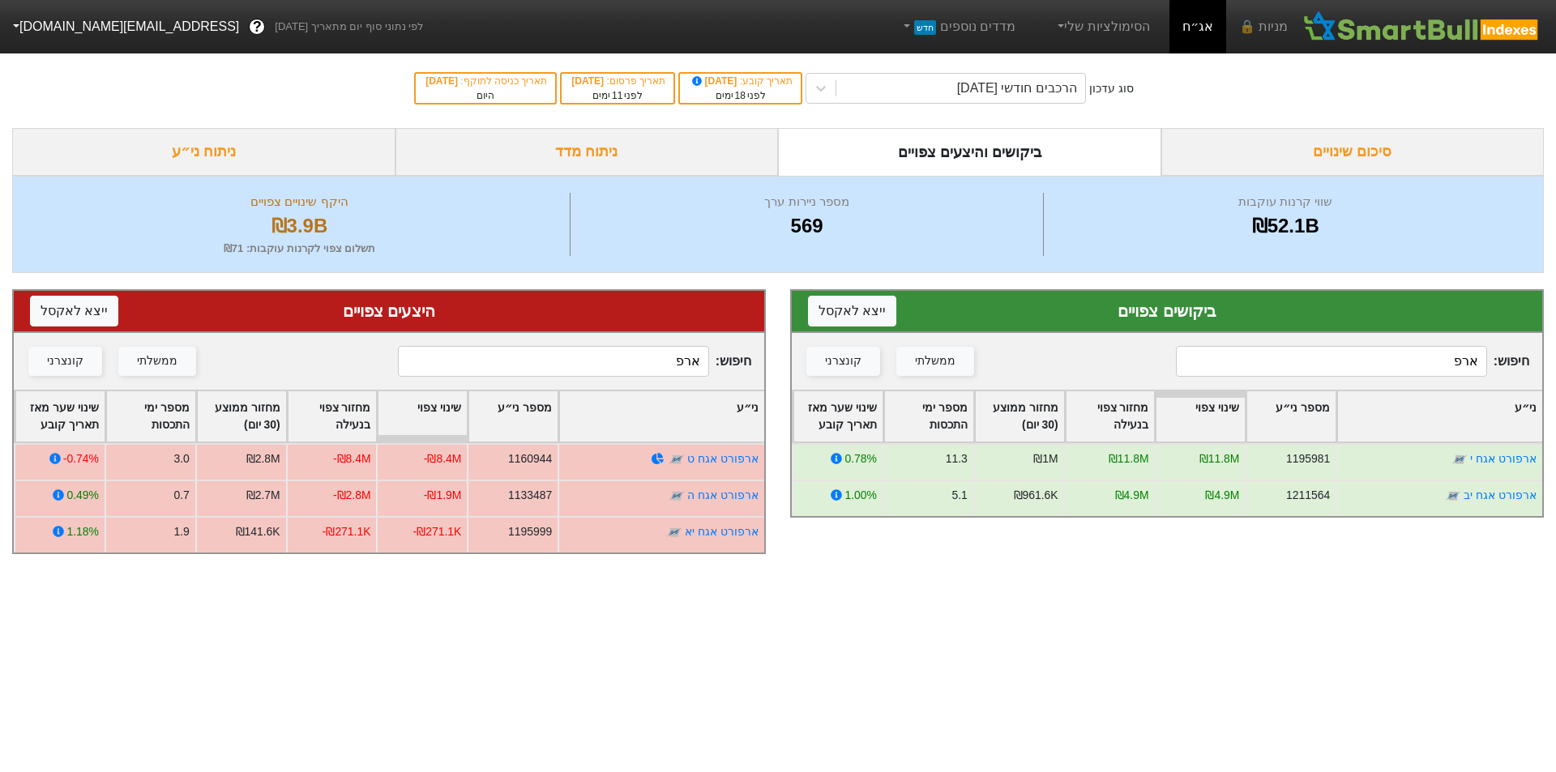
type input "ארפ"
click at [1406, 369] on input "ארפ" at bounding box center [1331, 361] width 311 height 31
click at [1406, 370] on input "ארפ" at bounding box center [1331, 361] width 311 height 31
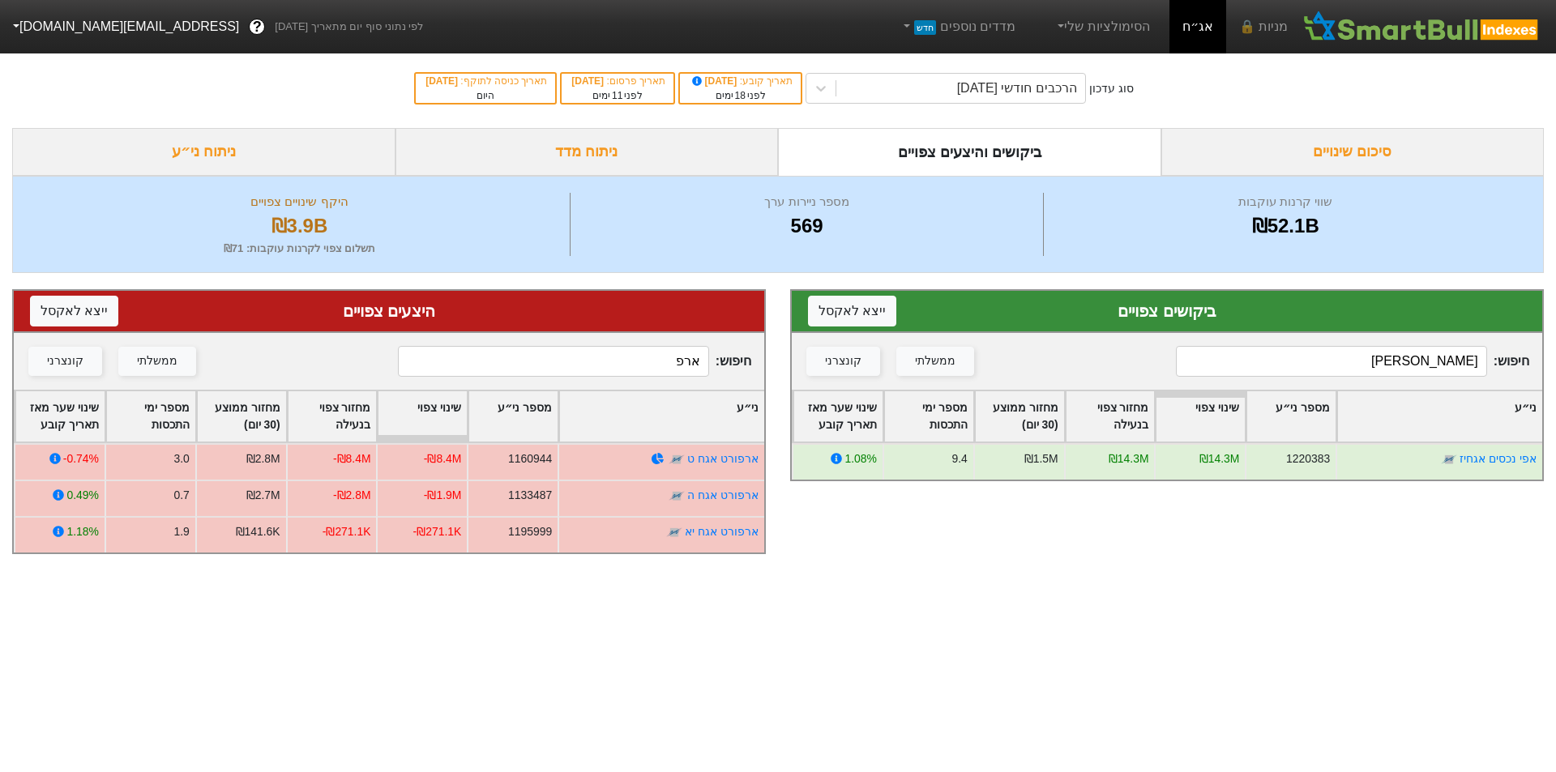
type input "[PERSON_NAME]"
click at [643, 367] on input "ארפ" at bounding box center [553, 361] width 311 height 31
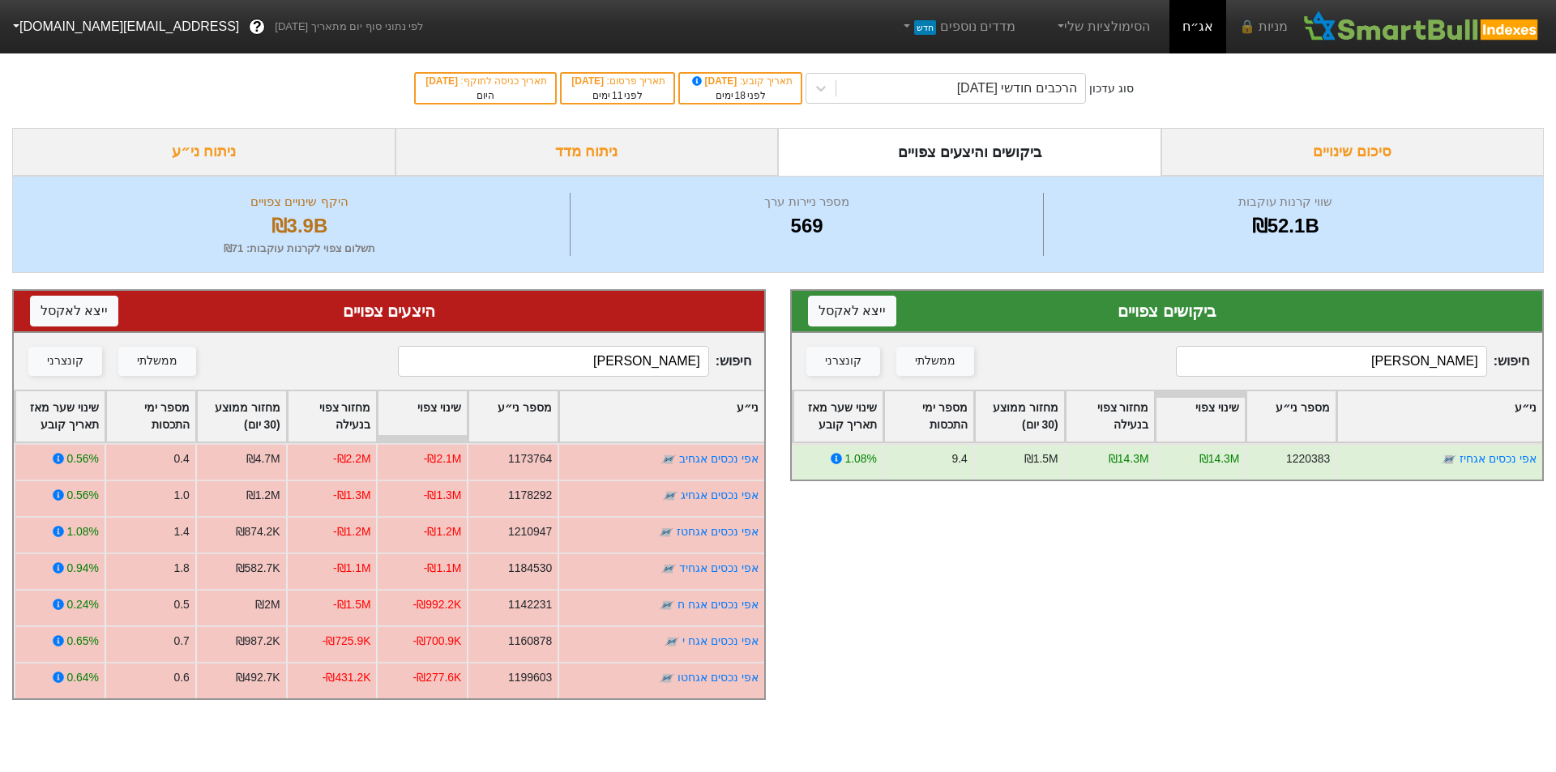
type input "[PERSON_NAME]"
click at [1427, 373] on input "[PERSON_NAME]" at bounding box center [1331, 361] width 311 height 31
type input "[PERSON_NAME]"
click at [662, 357] on input "[PERSON_NAME]" at bounding box center [553, 361] width 311 height 31
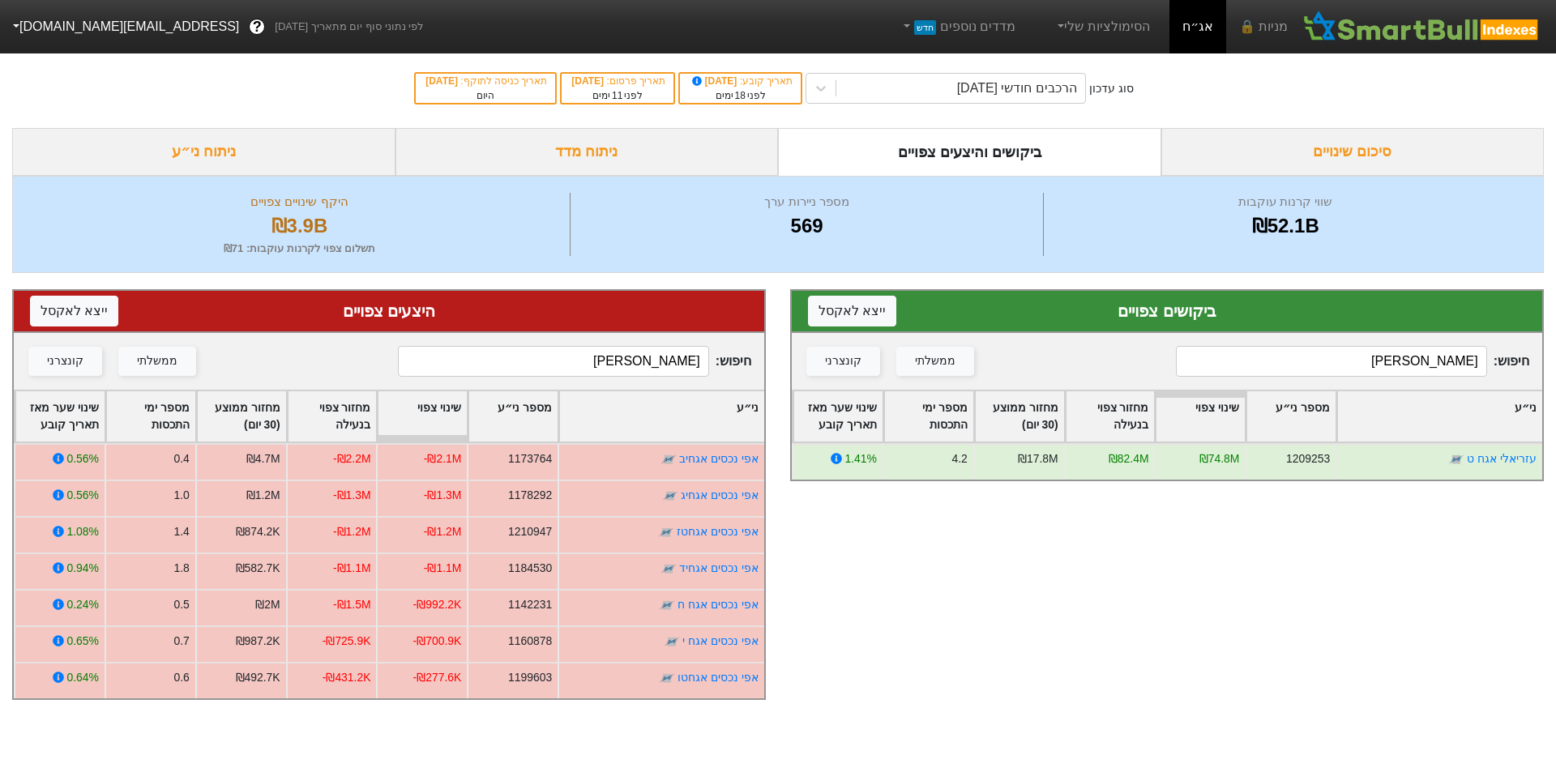
click at [662, 357] on input "[PERSON_NAME]" at bounding box center [553, 361] width 311 height 31
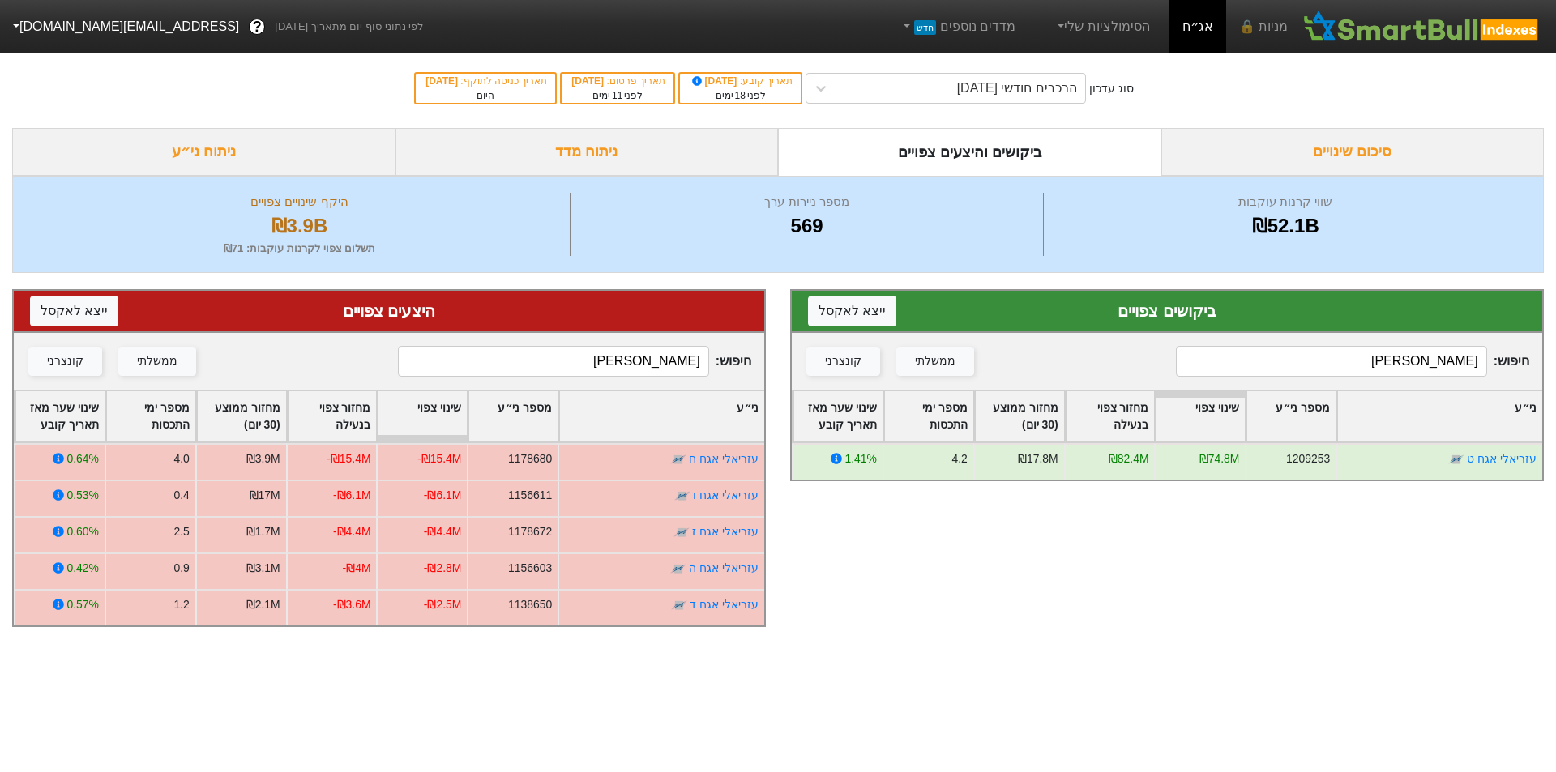
click at [648, 371] on input "[PERSON_NAME]" at bounding box center [553, 361] width 311 height 31
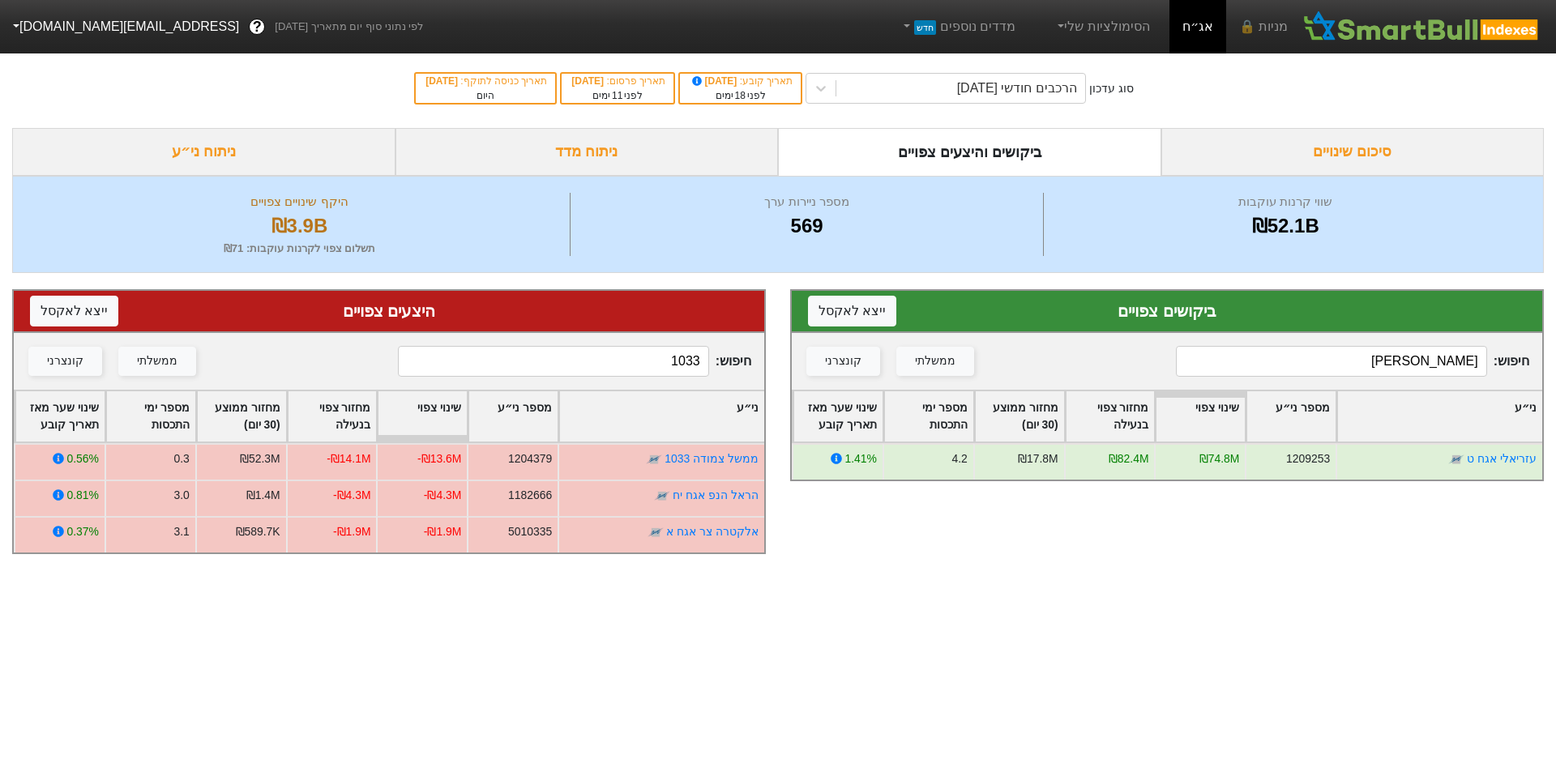
click at [663, 360] on input "1033" at bounding box center [553, 361] width 311 height 31
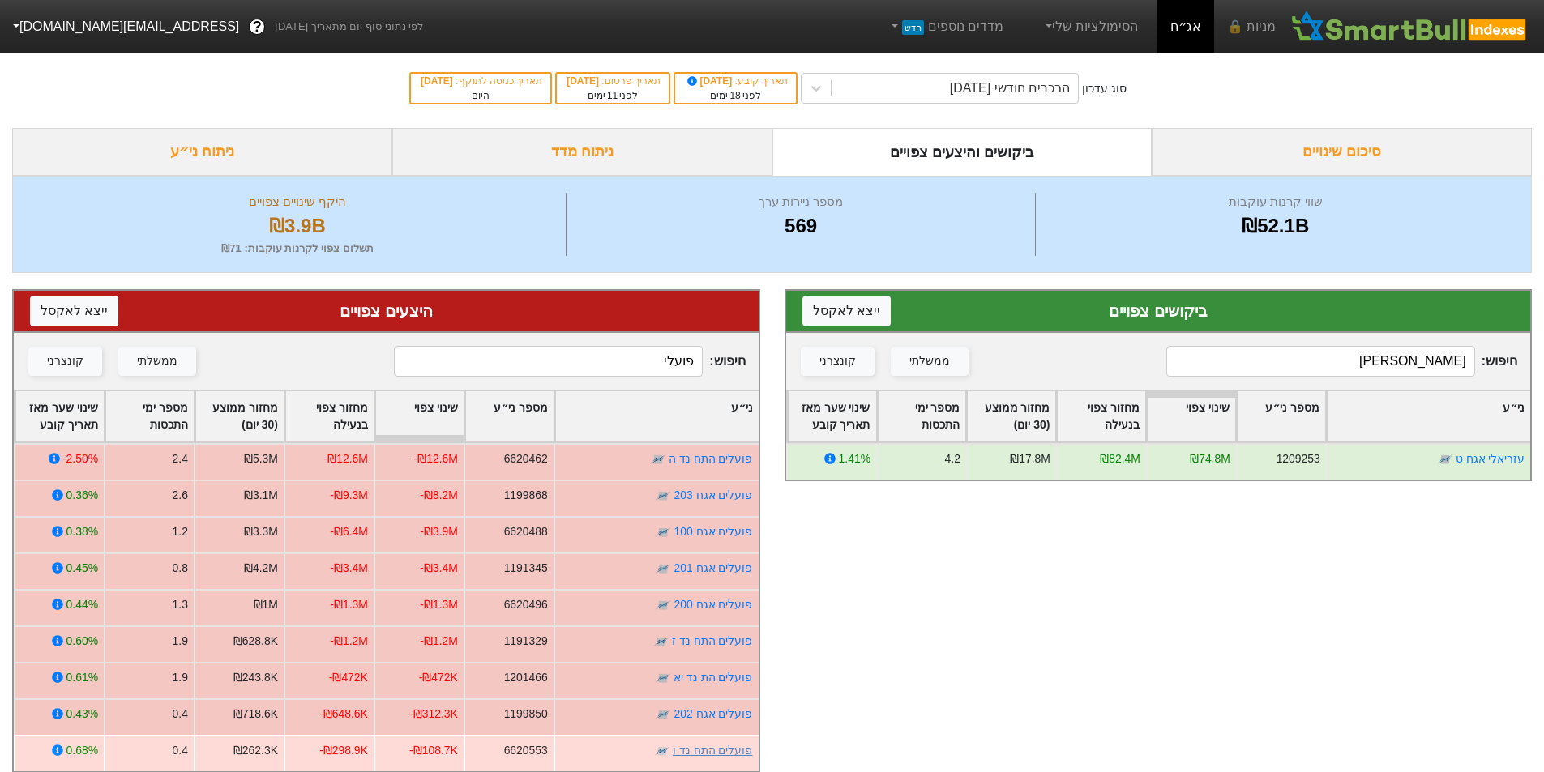
type input "פועלי"
